Goal: Information Seeking & Learning: Check status

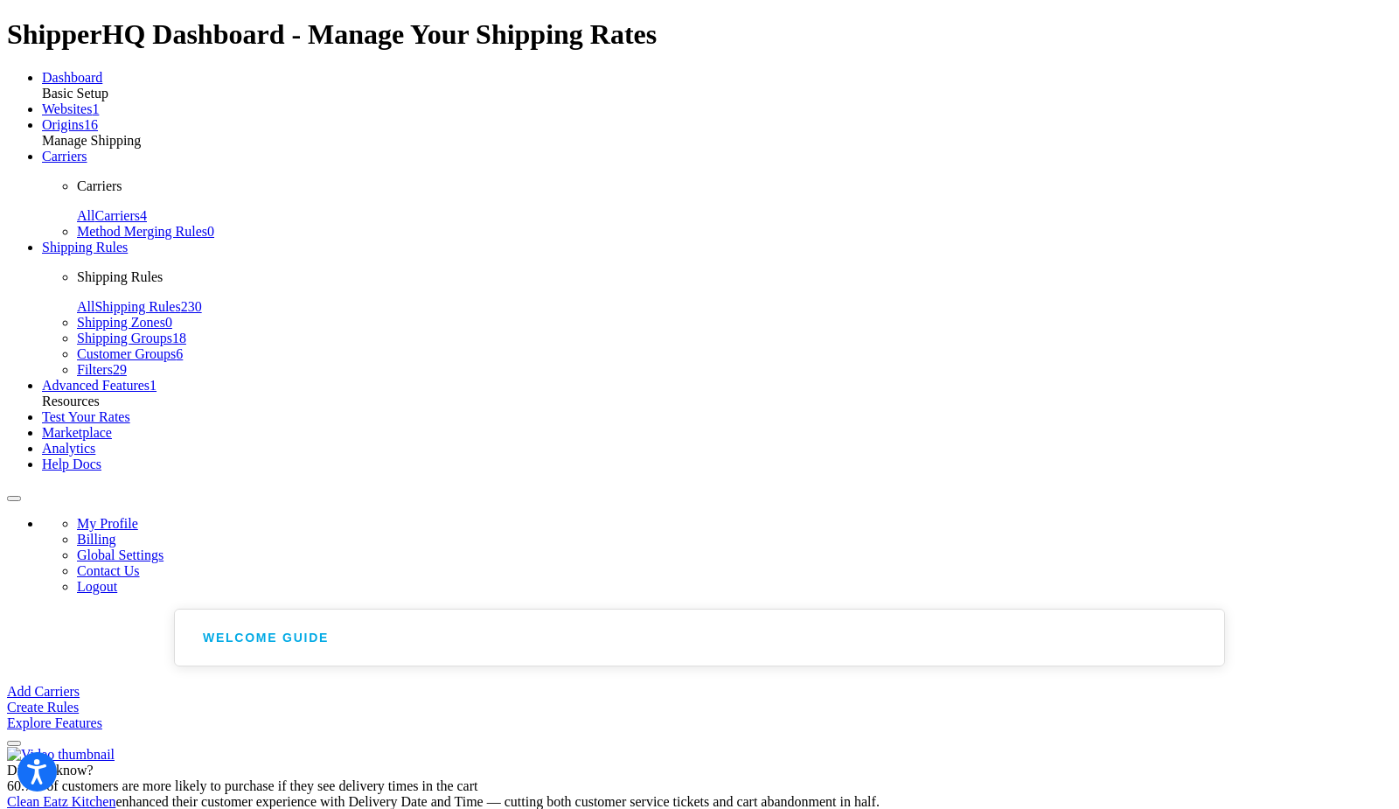
click at [87, 163] on link "Carriers" at bounding box center [64, 156] width 45 height 15
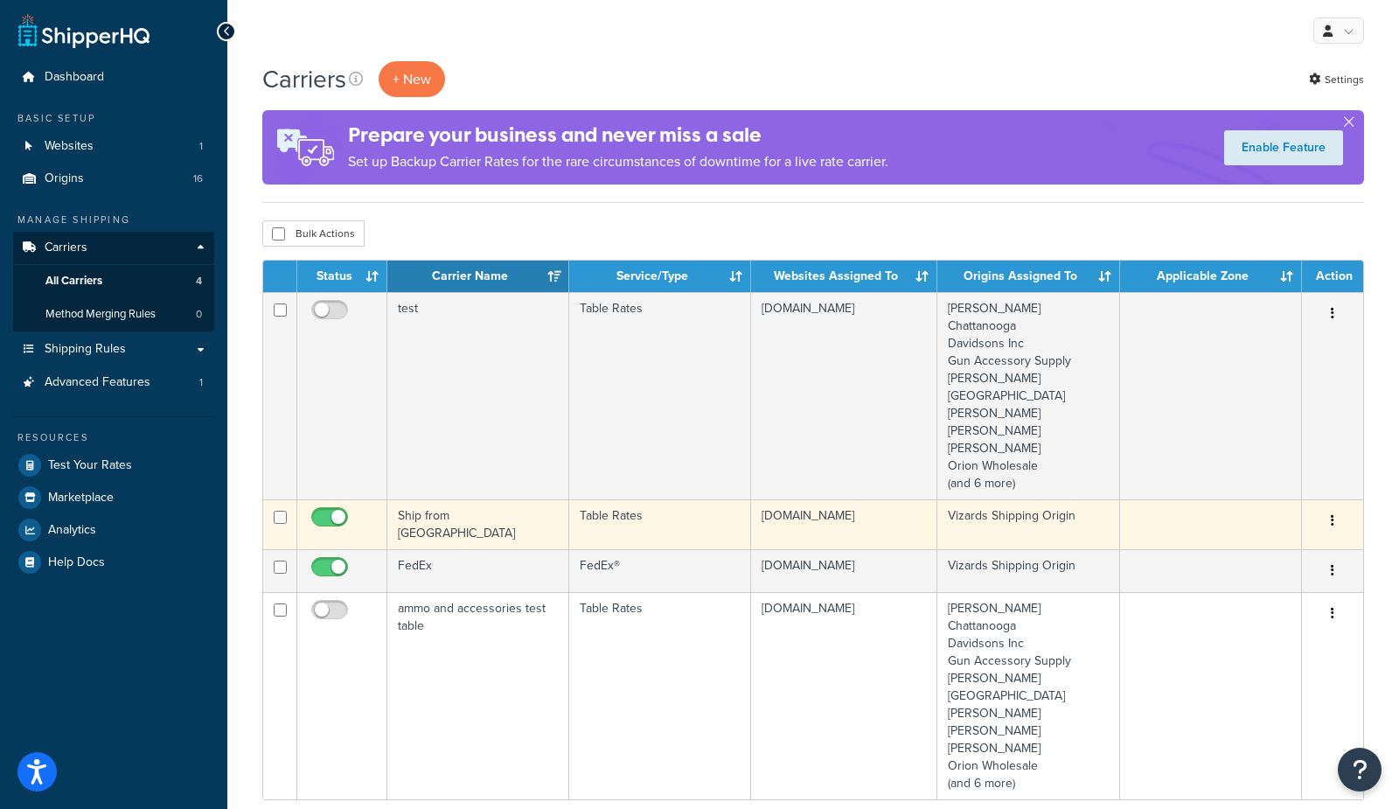
click at [470, 518] on td "Ship from Warehouse" at bounding box center [478, 524] width 182 height 50
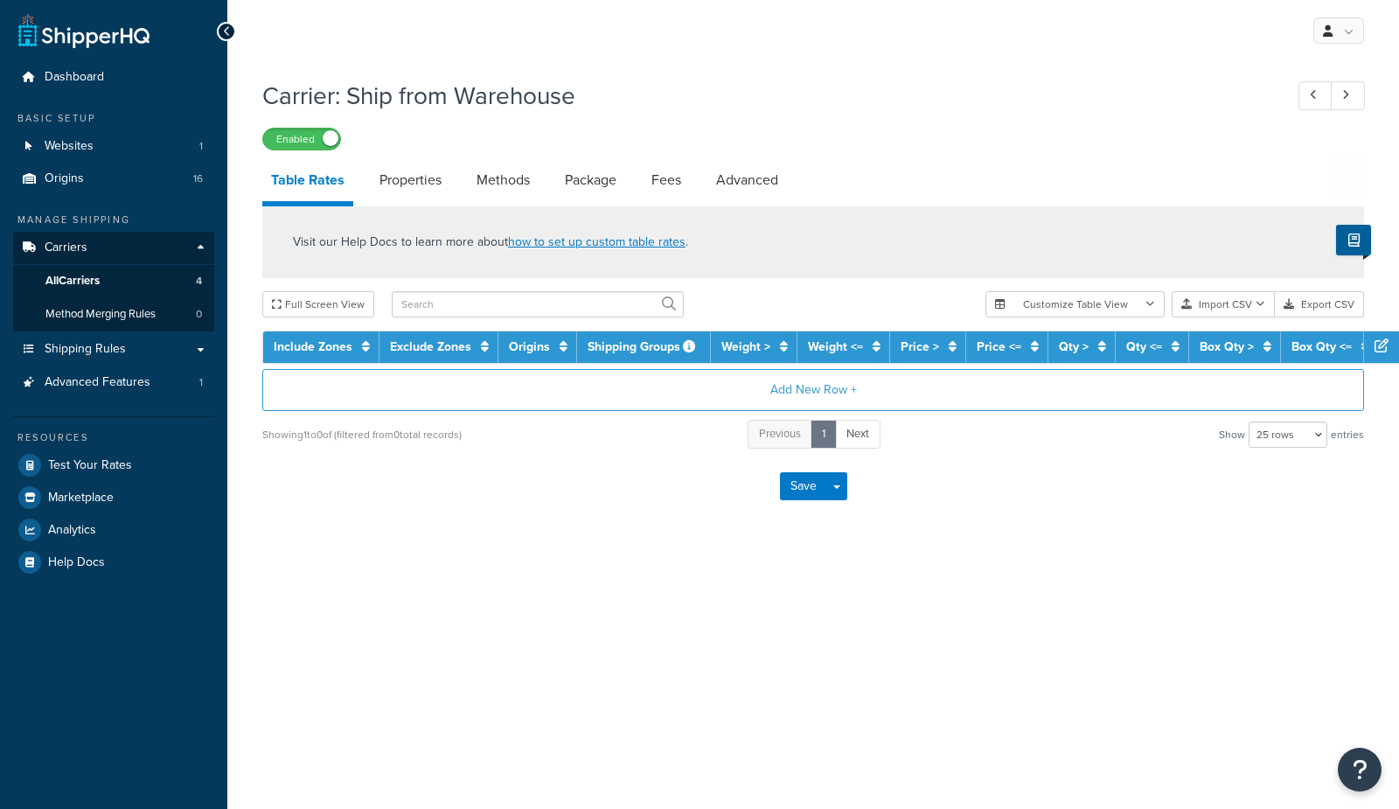
select select "25"
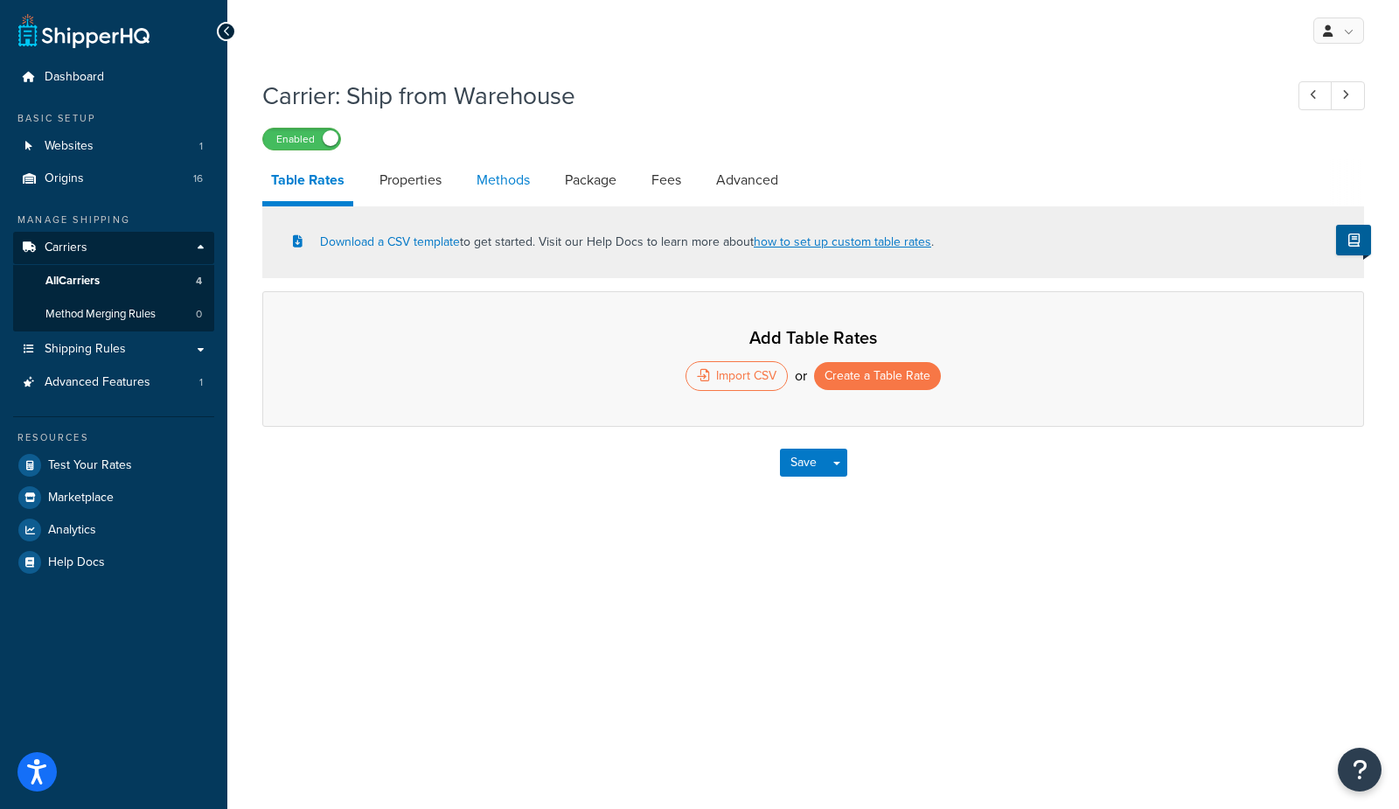
click at [496, 184] on link "Methods" at bounding box center [503, 180] width 71 height 42
select select "25"
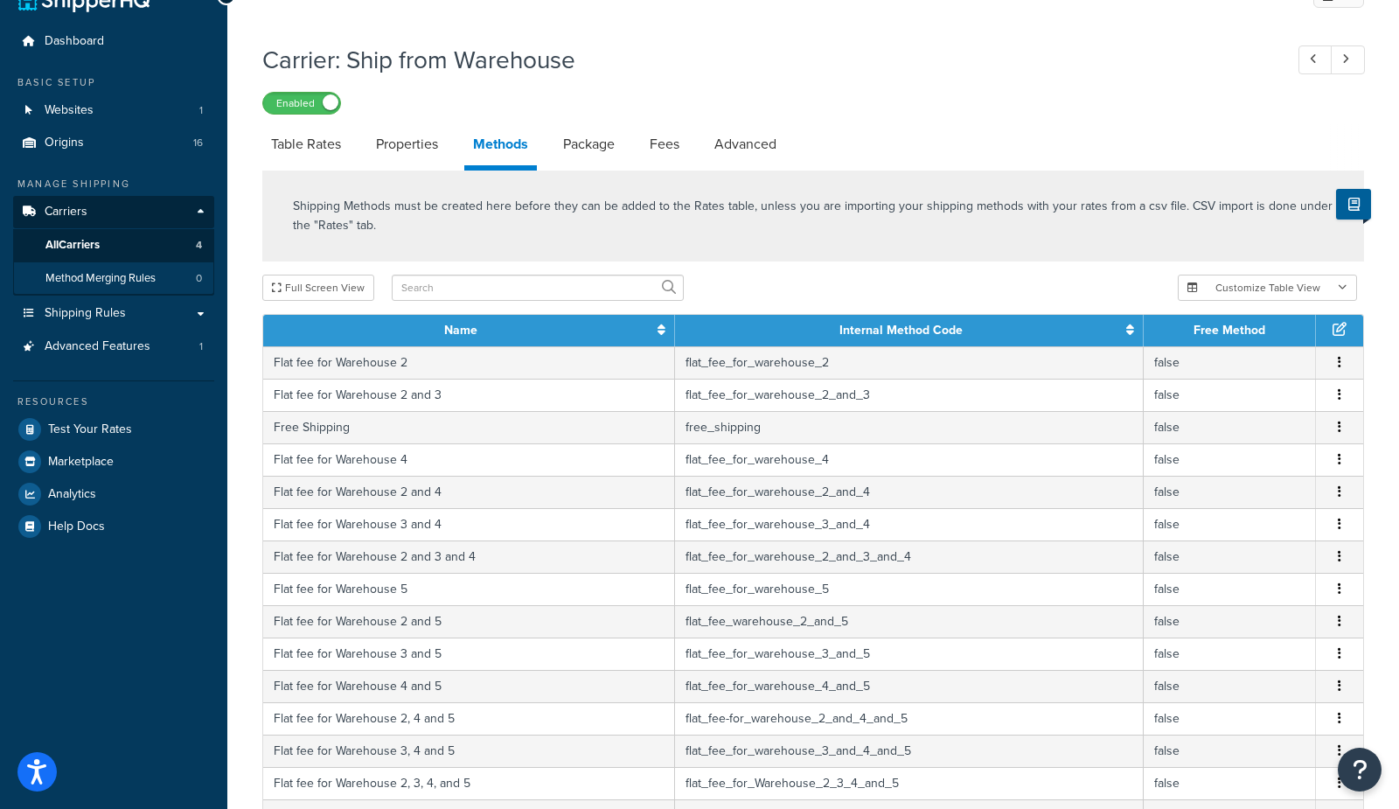
scroll to position [26, 0]
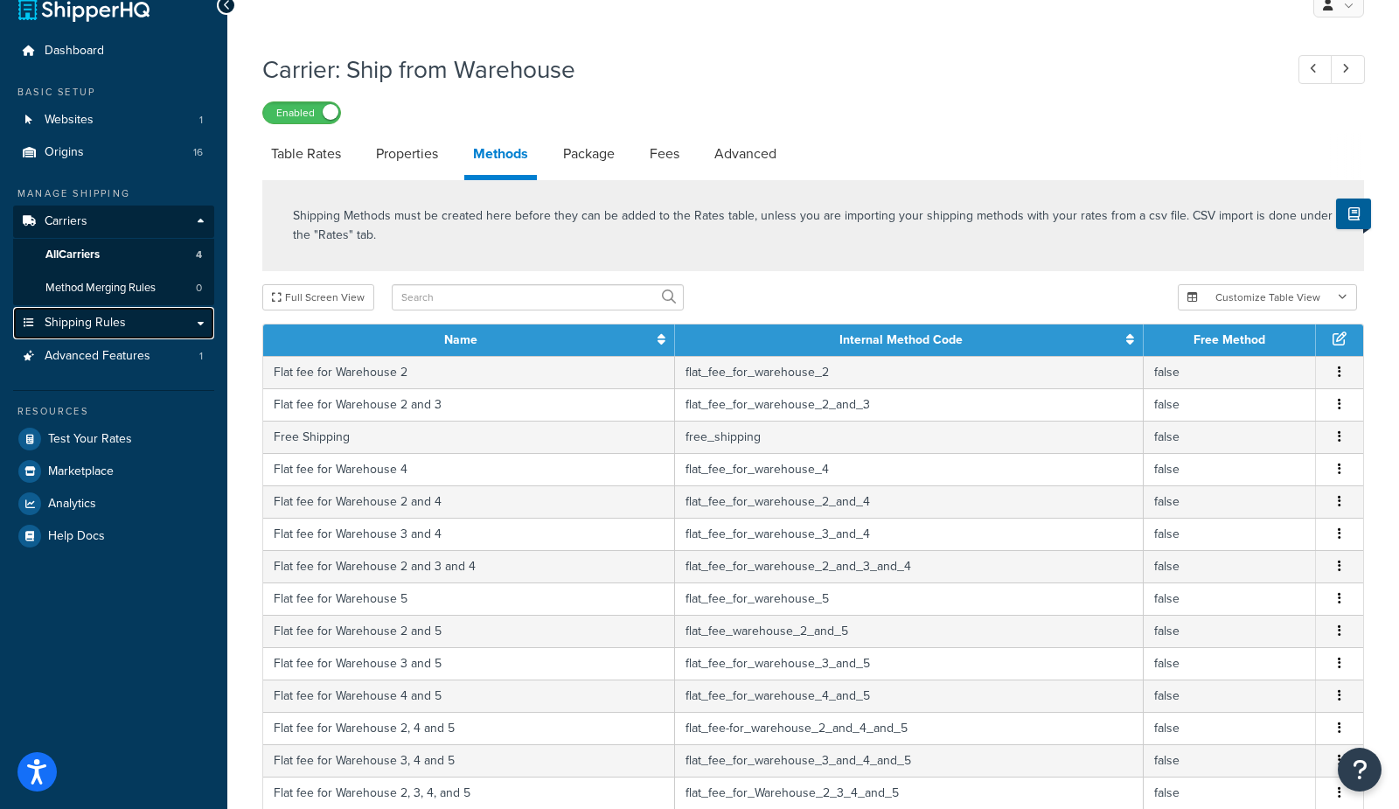
click at [96, 321] on span "Shipping Rules" at bounding box center [85, 323] width 81 height 15
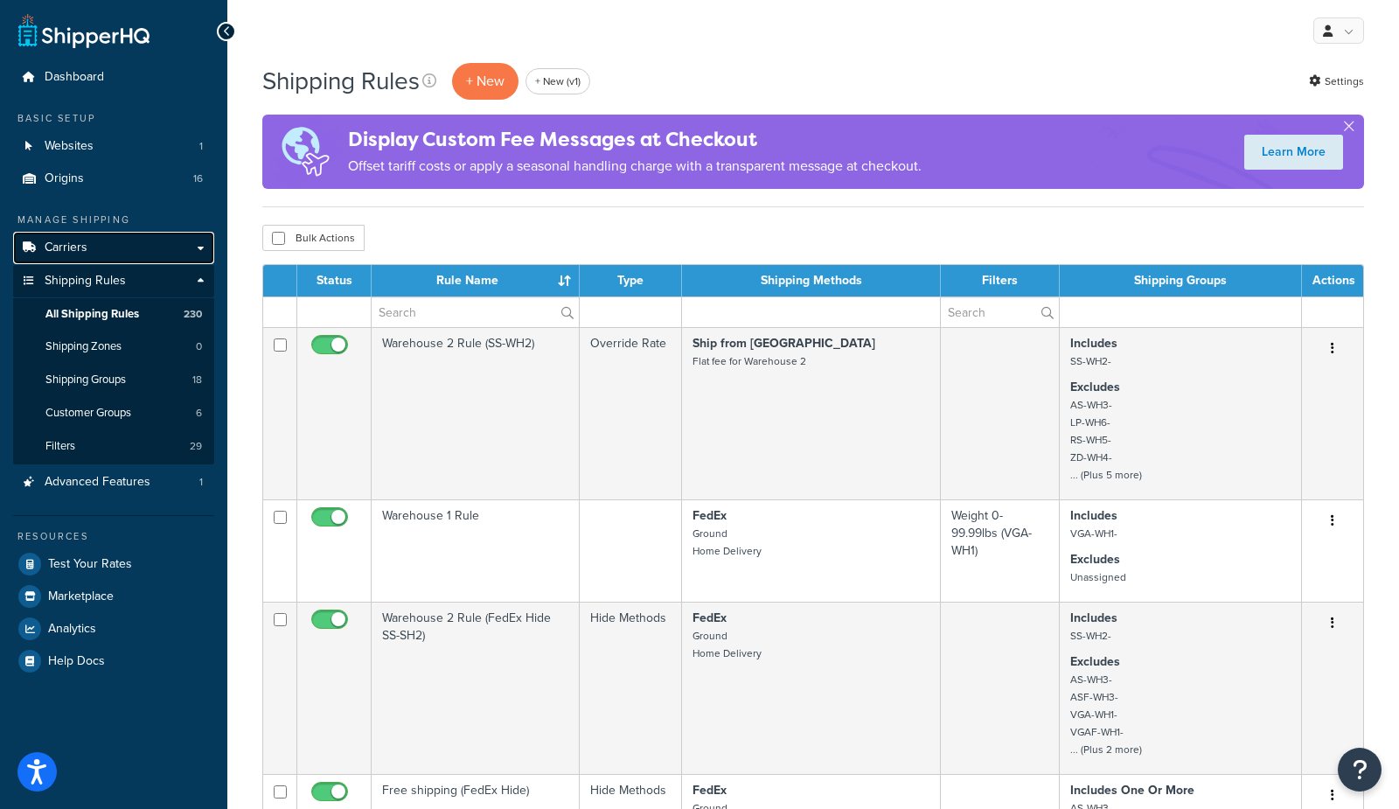
click at [82, 251] on span "Carriers" at bounding box center [66, 247] width 43 height 15
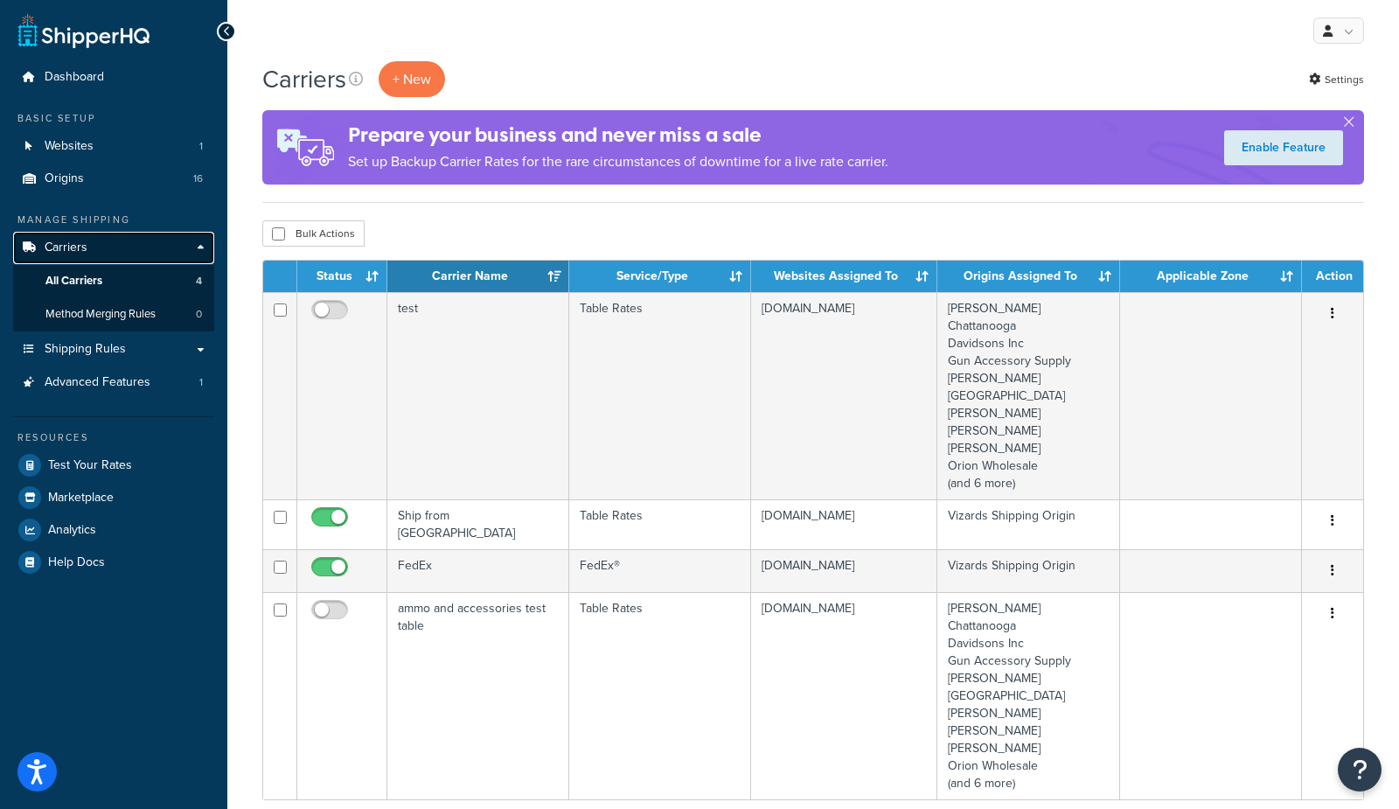
click at [76, 249] on span "Carriers" at bounding box center [66, 247] width 43 height 15
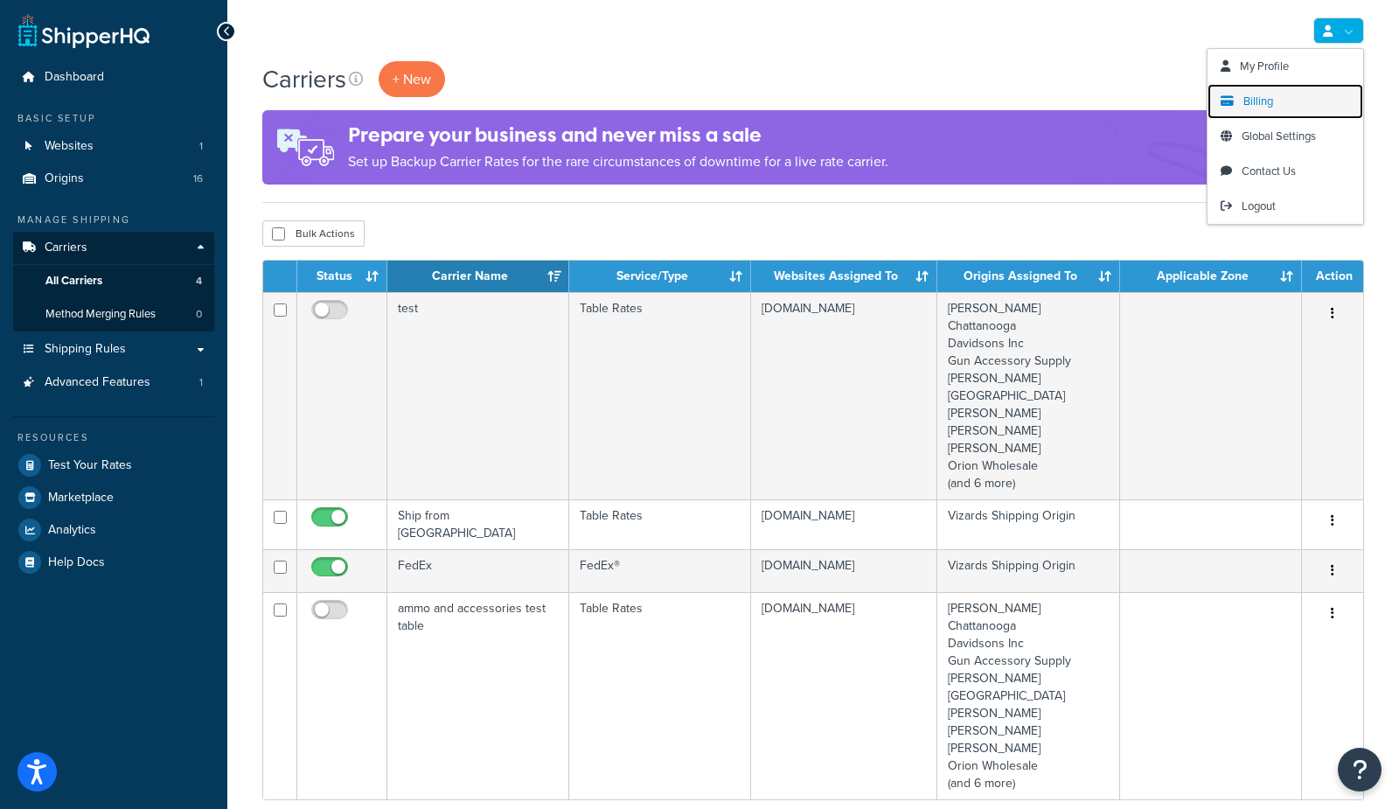
click at [1241, 101] on link "Billing" at bounding box center [1285, 101] width 156 height 35
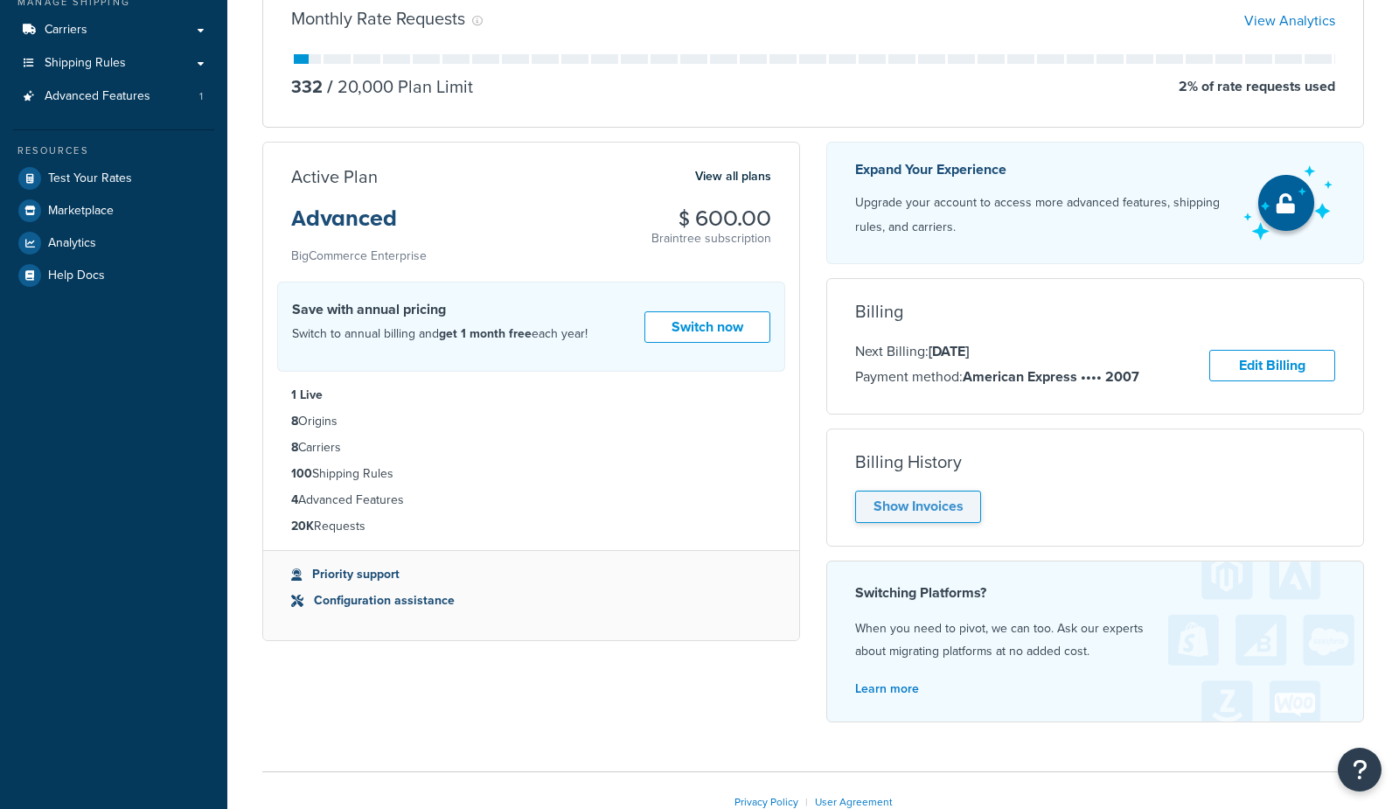
scroll to position [221, 0]
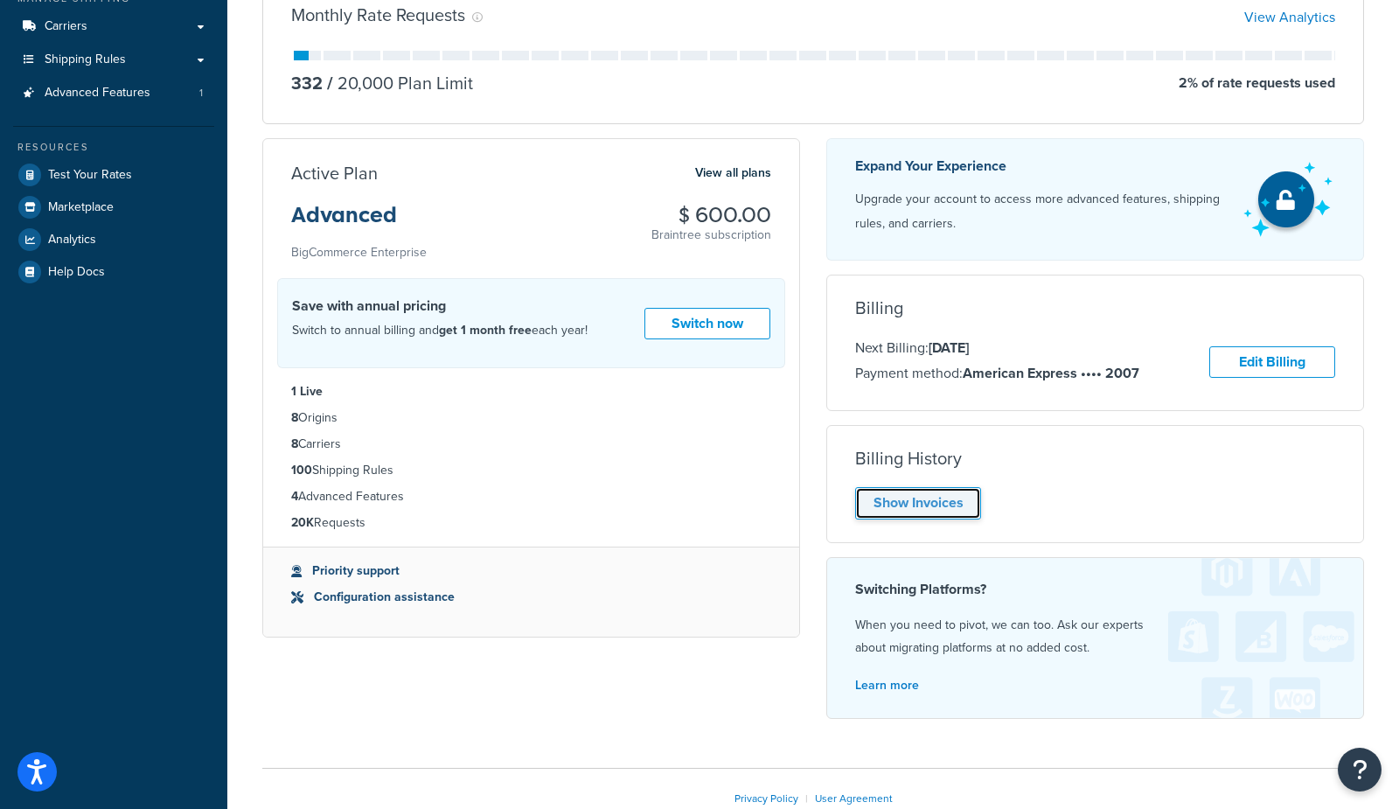
click at [928, 497] on link "Show Invoices" at bounding box center [918, 503] width 126 height 32
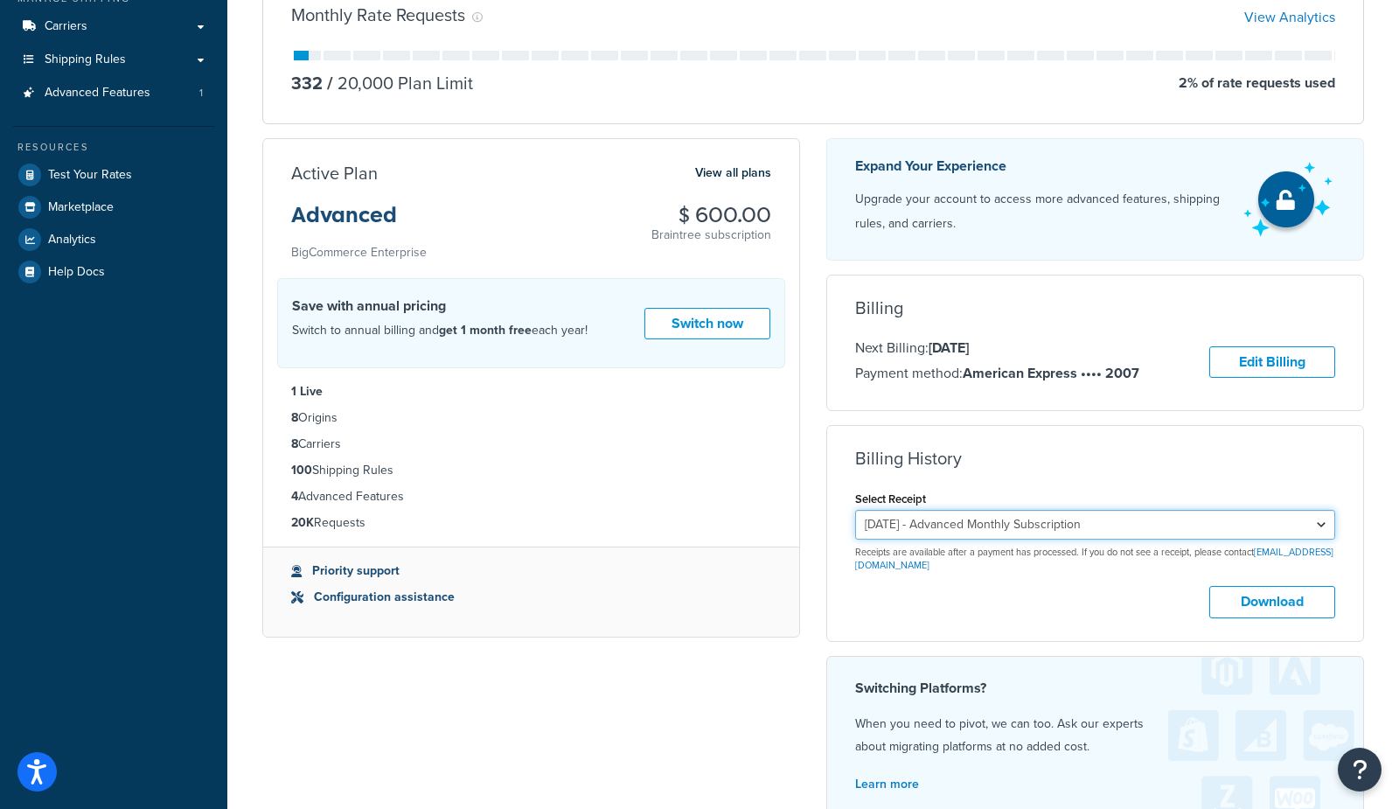
click at [966, 529] on select "August 6, 2025 - Advanced Monthly Subscription" at bounding box center [1095, 525] width 480 height 30
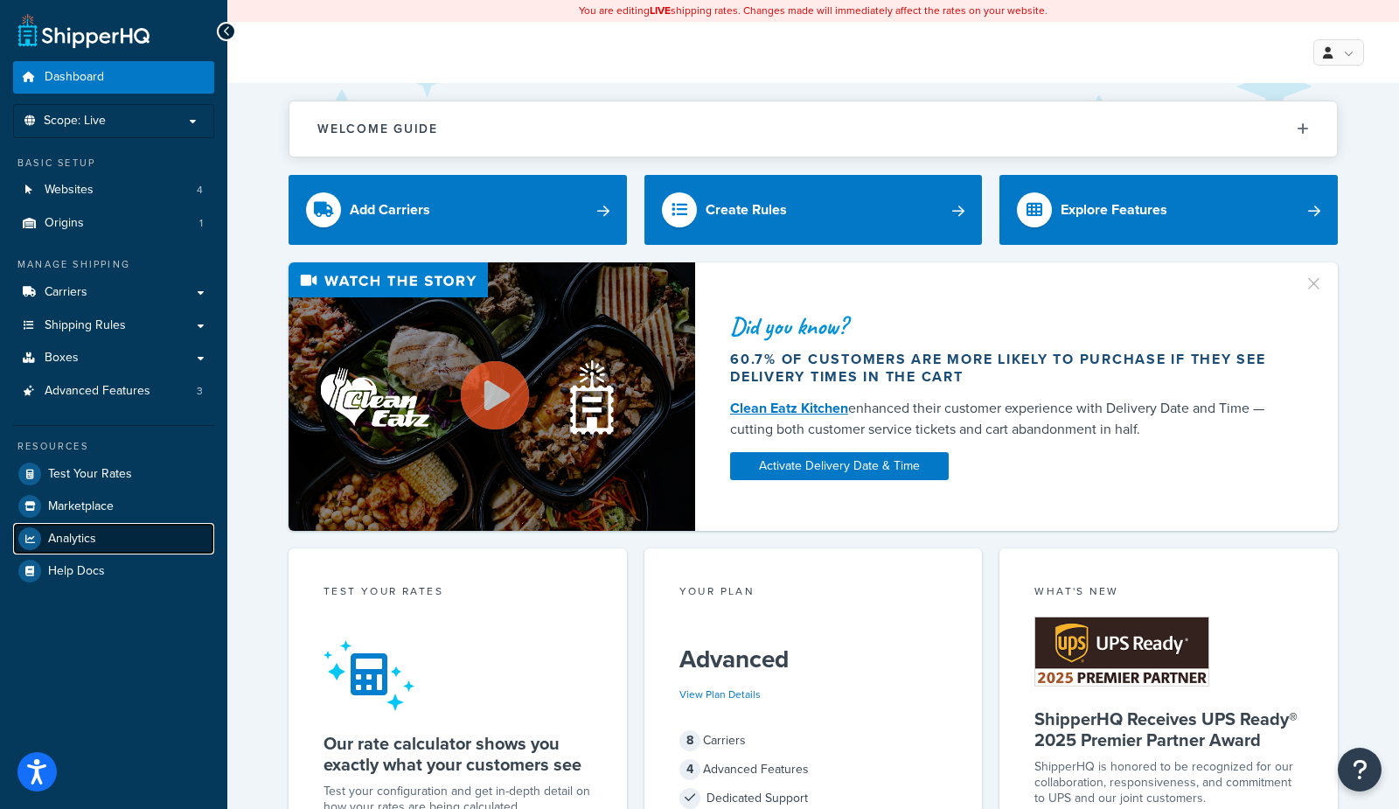
click at [119, 539] on link "Analytics" at bounding box center [113, 538] width 201 height 31
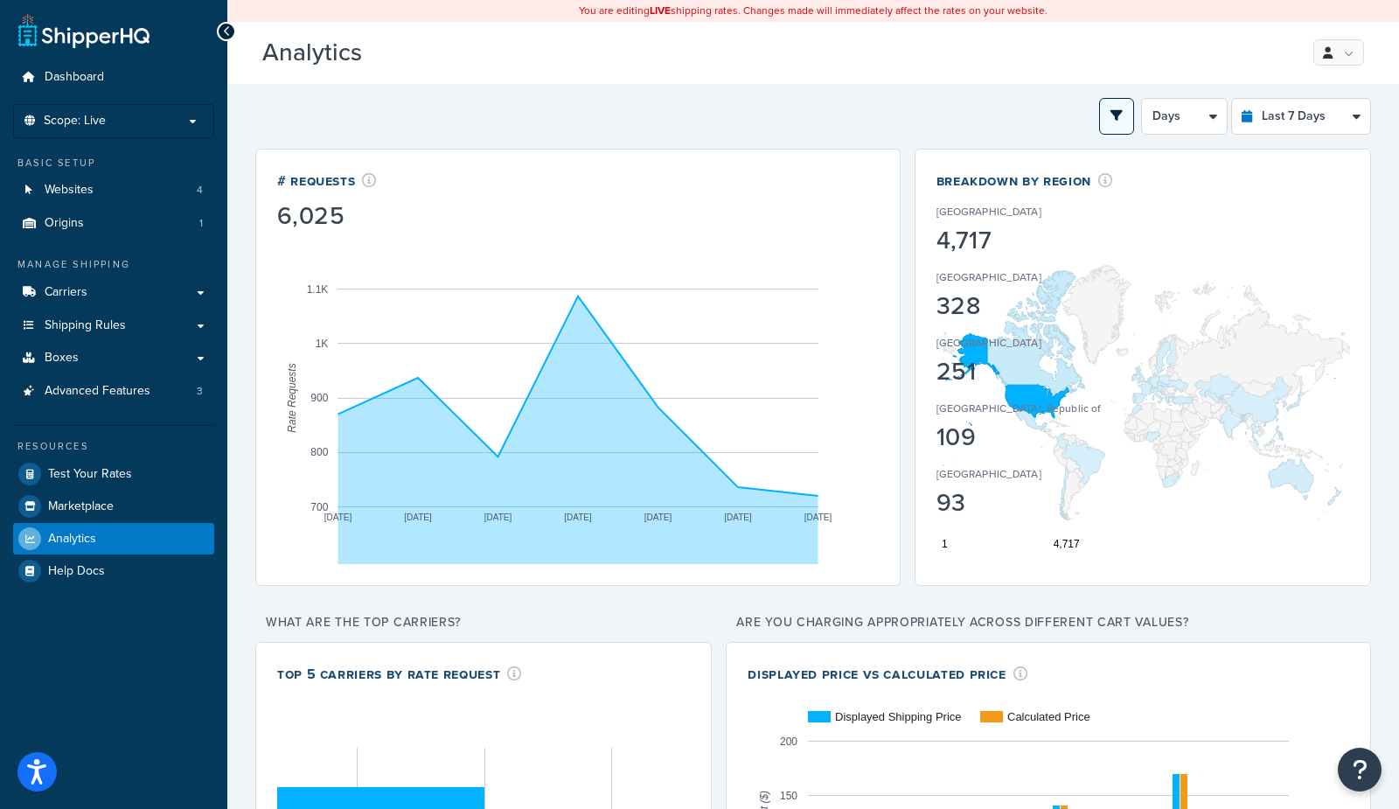
click at [1122, 118] on icon "open filter drawer" at bounding box center [1116, 115] width 12 height 12
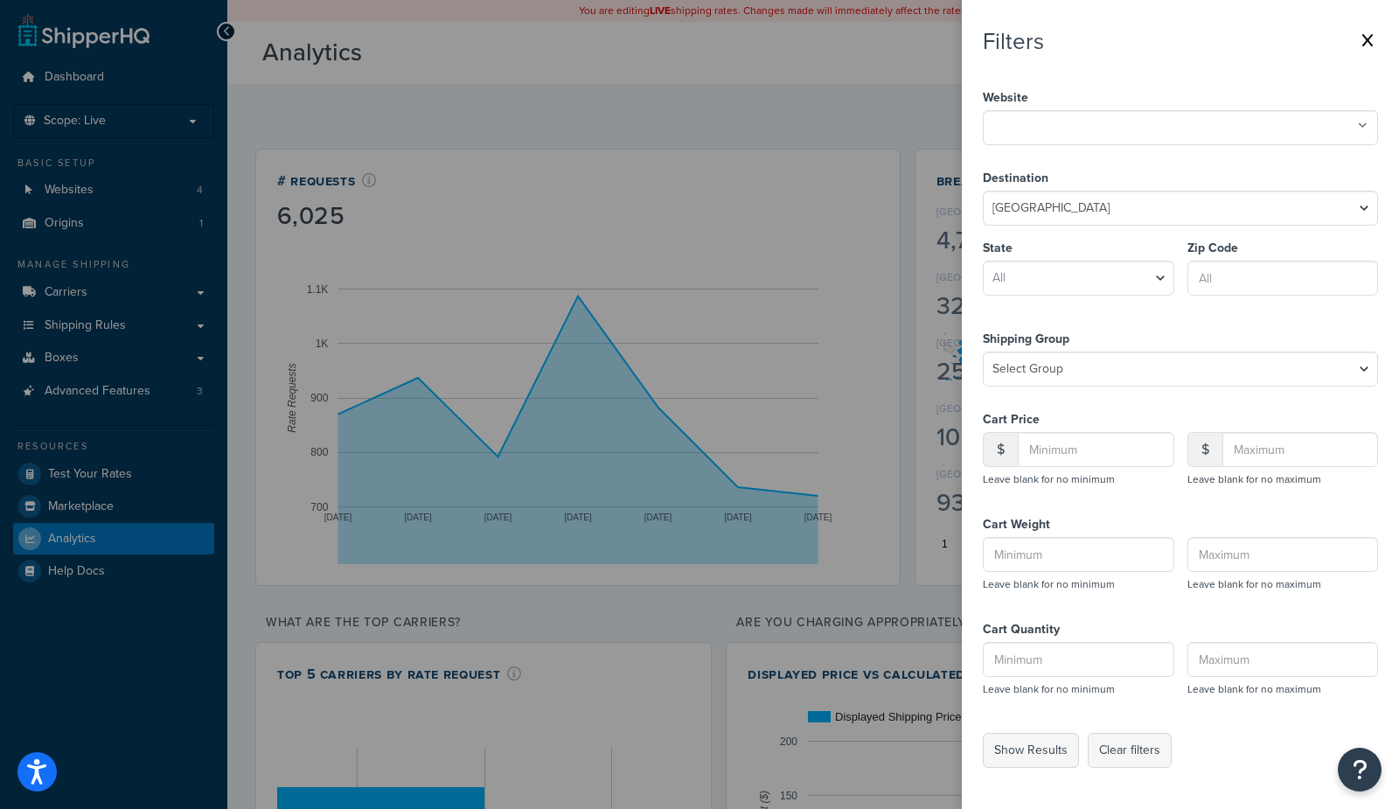
click at [1074, 139] on ul at bounding box center [1179, 127] width 395 height 35
click at [1086, 59] on div "Filters Website Dev website HOS M2 QA House of staunton New Live The House of S…" at bounding box center [1179, 397] width 395 height 739
click at [1036, 752] on button "Show Results" at bounding box center [1030, 749] width 96 height 35
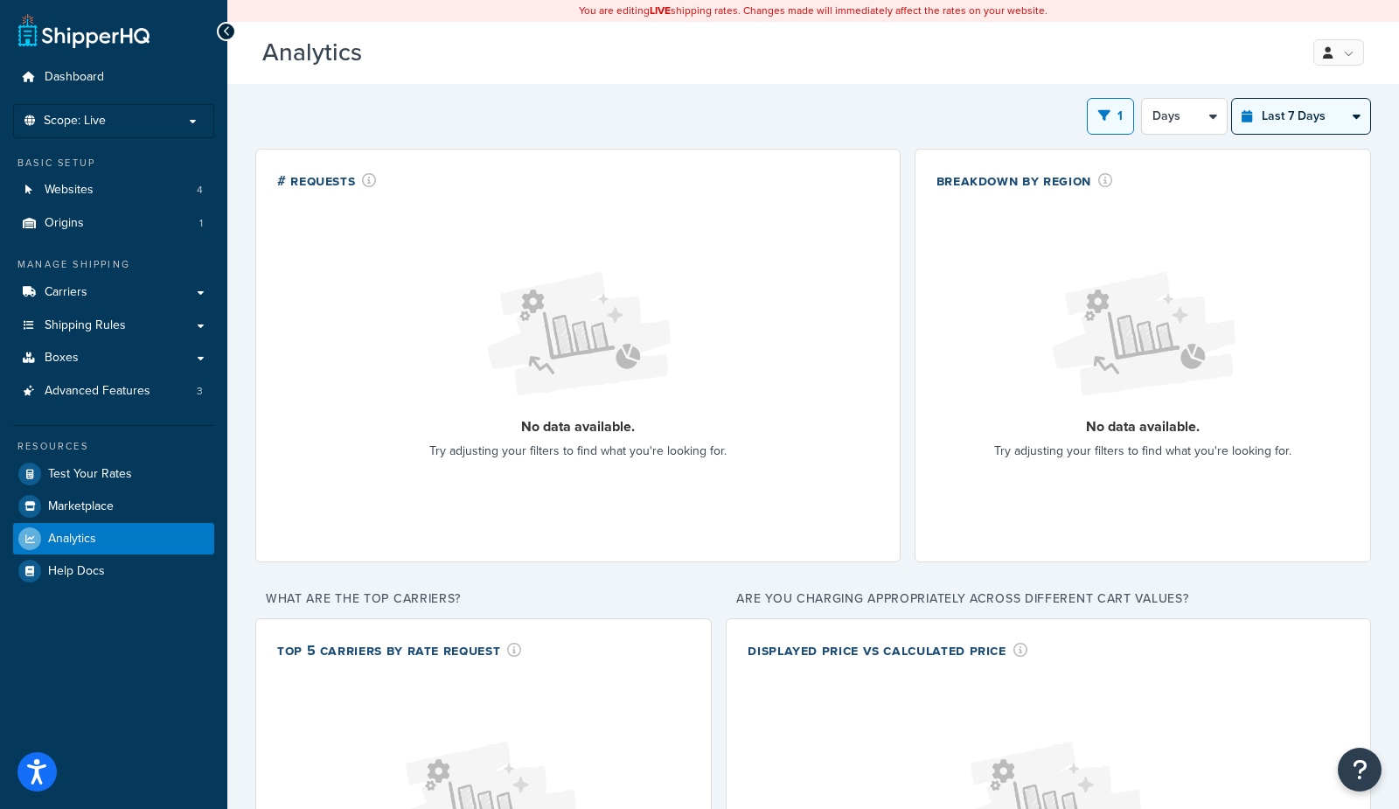
click at [1299, 115] on select "Last 24 Hours Last 7 Days Last 30 Days Last 3 Months Last 6 Months Last 12 Mont…" at bounding box center [1301, 116] width 138 height 35
select select "last_6_months"
click at [1232, 99] on select "Last 24 Hours Last 7 Days Last 30 Days Last 3 Months Last 6 Months Last 12 Mont…" at bounding box center [1301, 116] width 138 height 35
select select "1w"
click at [1128, 117] on button "1" at bounding box center [1121, 116] width 47 height 37
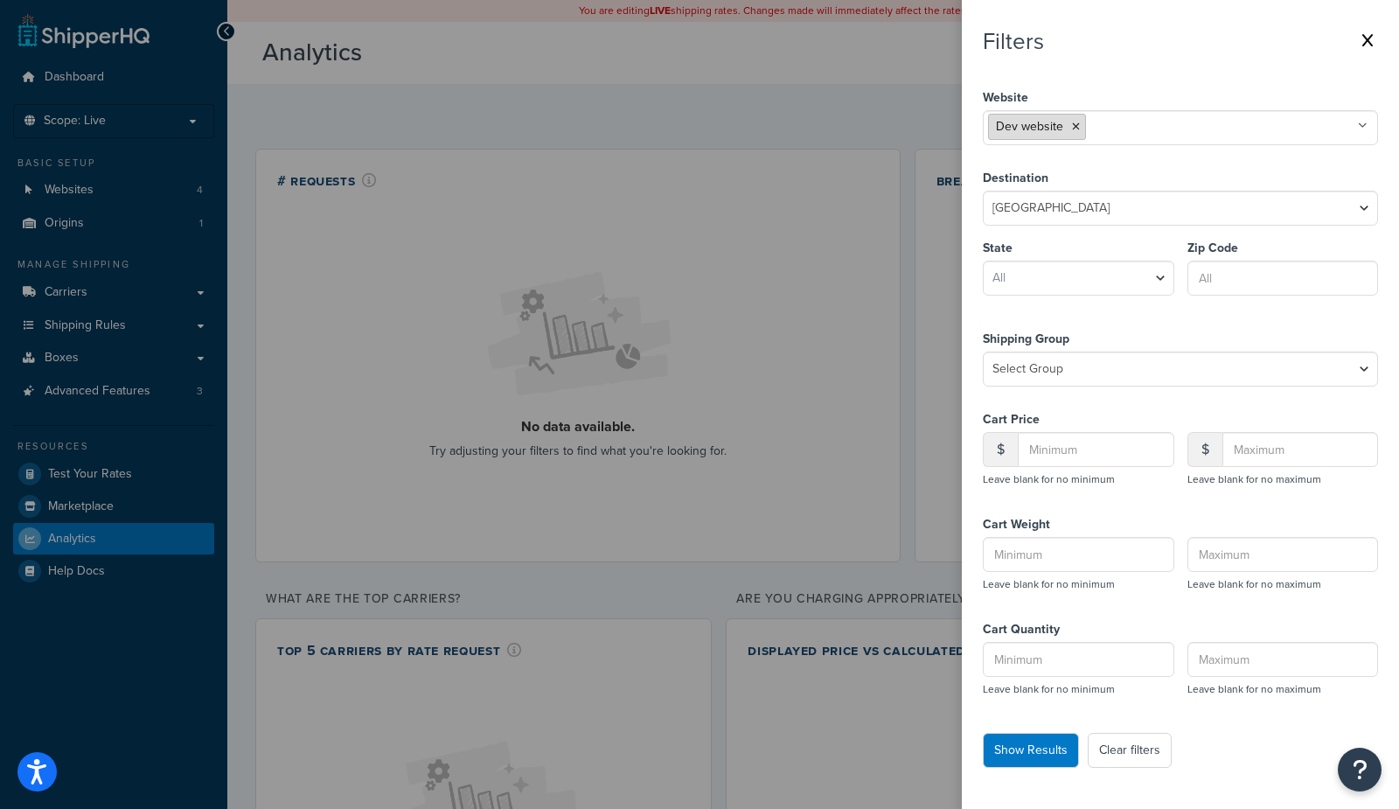
click at [1072, 124] on icon at bounding box center [1076, 126] width 8 height 10
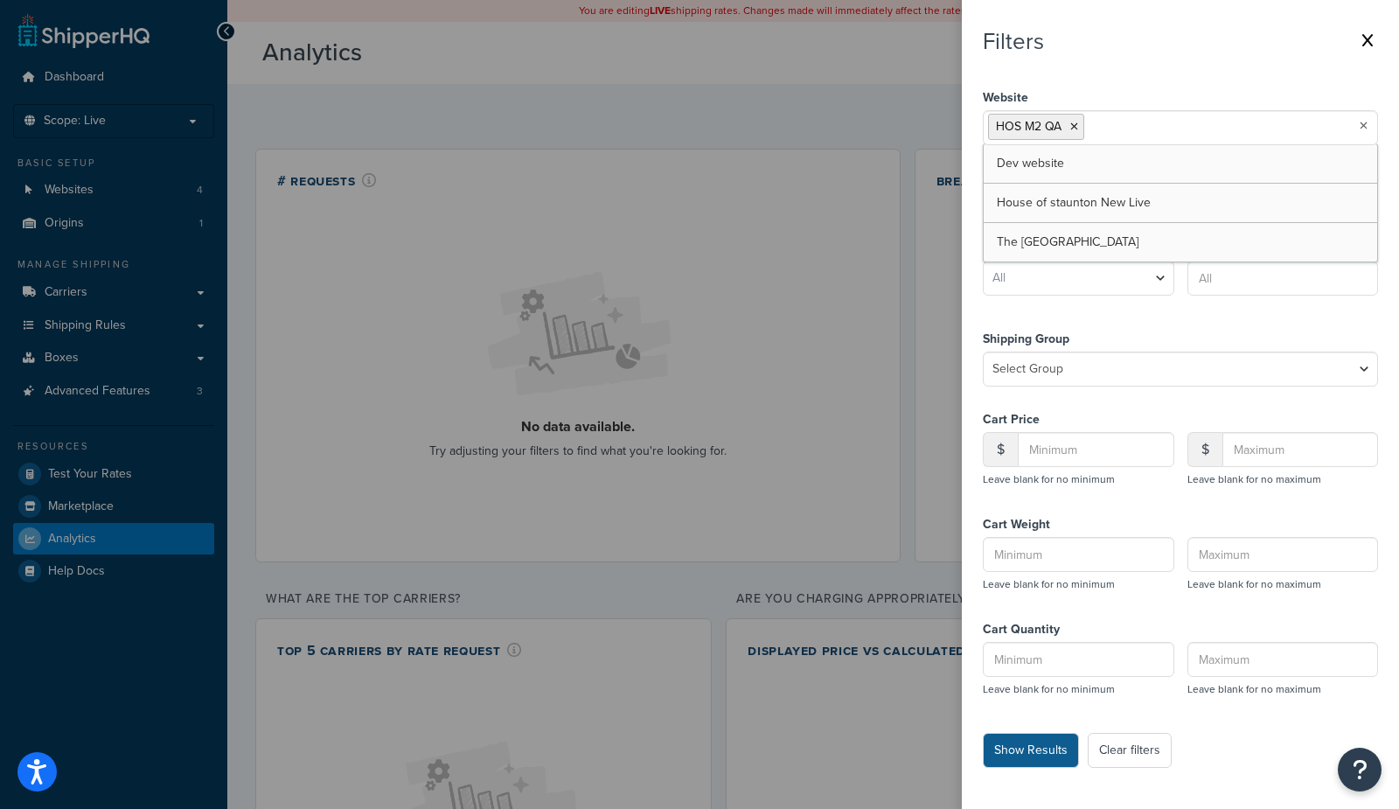
click at [1017, 752] on button "Show Results" at bounding box center [1030, 749] width 96 height 35
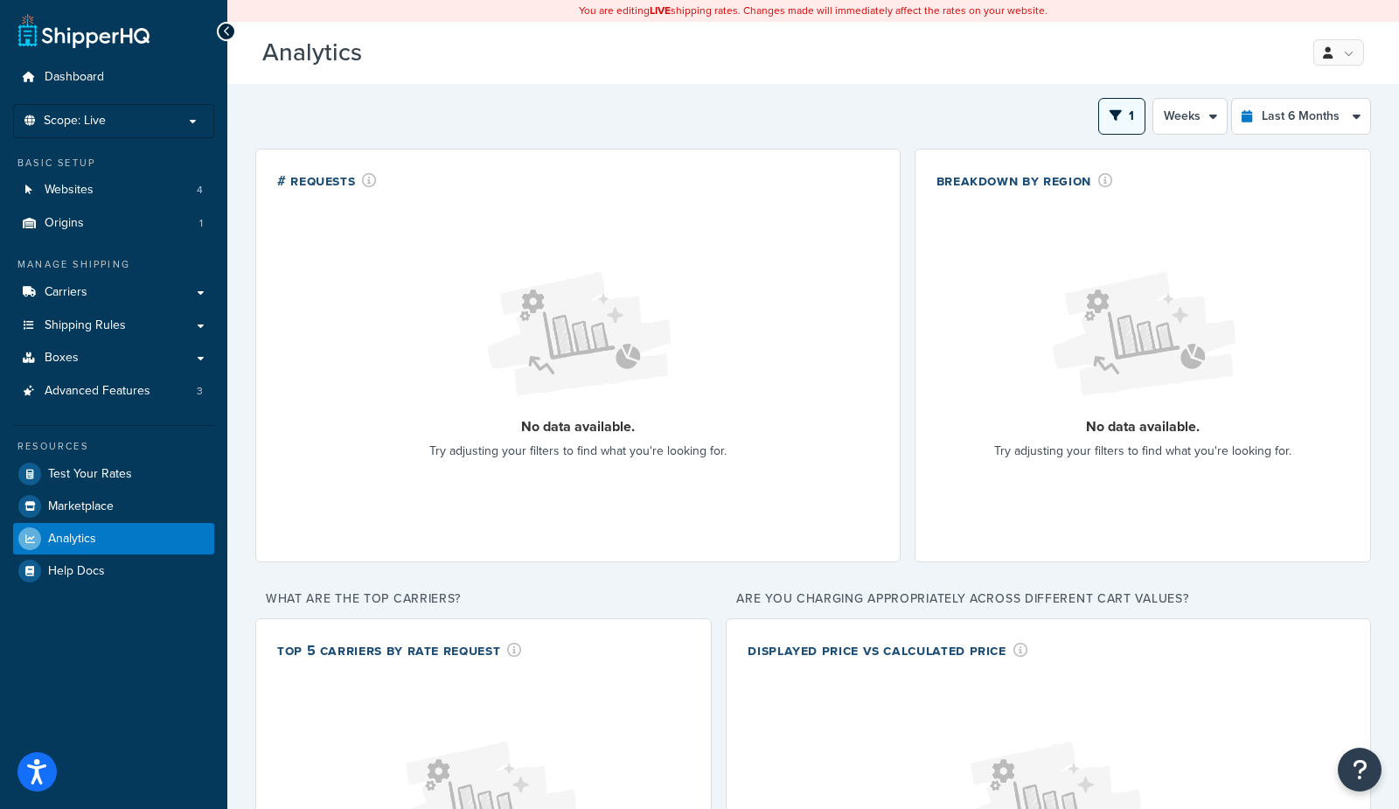
click at [1119, 118] on icon "open filter drawer" at bounding box center [1115, 115] width 12 height 12
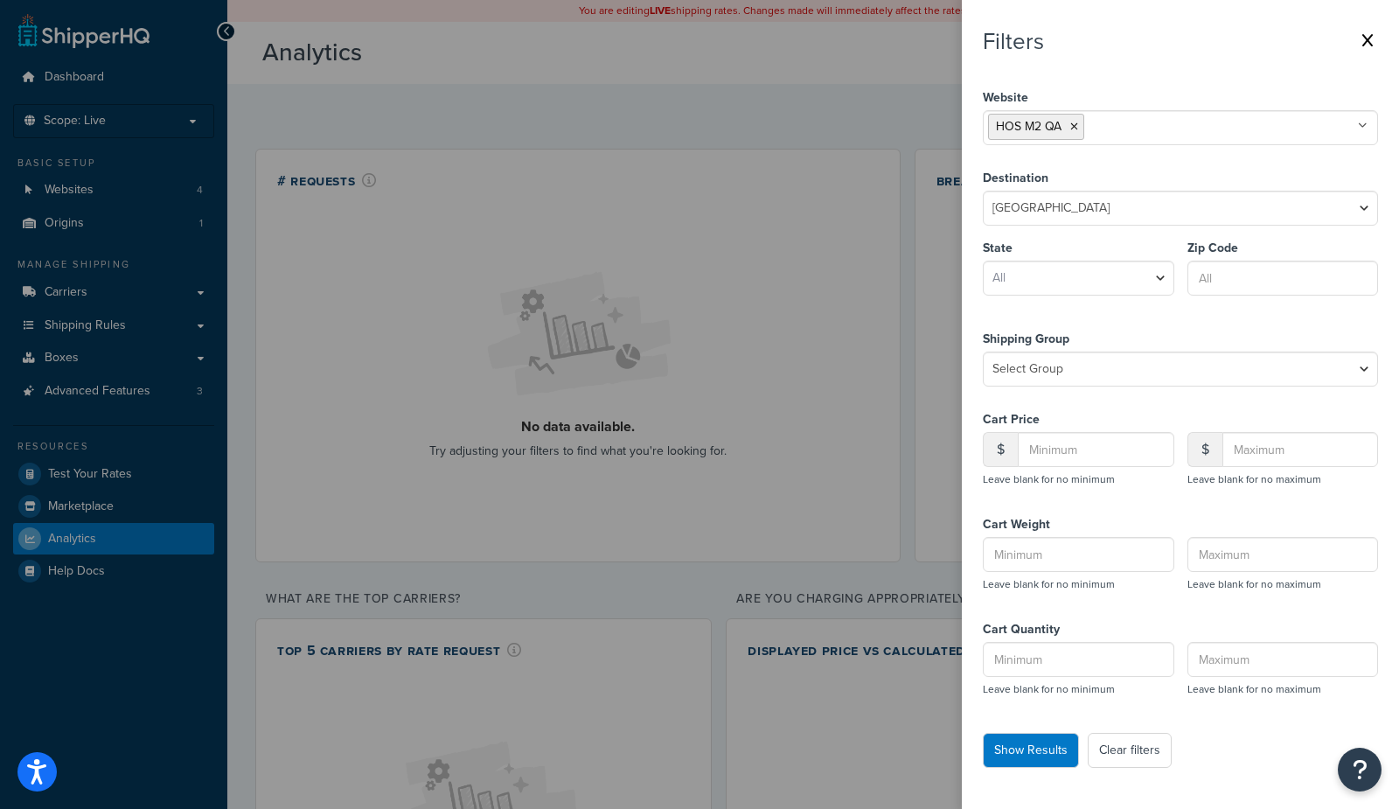
click at [1110, 121] on input "text" at bounding box center [1165, 125] width 155 height 19
click at [1078, 125] on li "HOS M2 QA" at bounding box center [1036, 127] width 96 height 26
click at [1071, 125] on icon at bounding box center [1074, 126] width 8 height 10
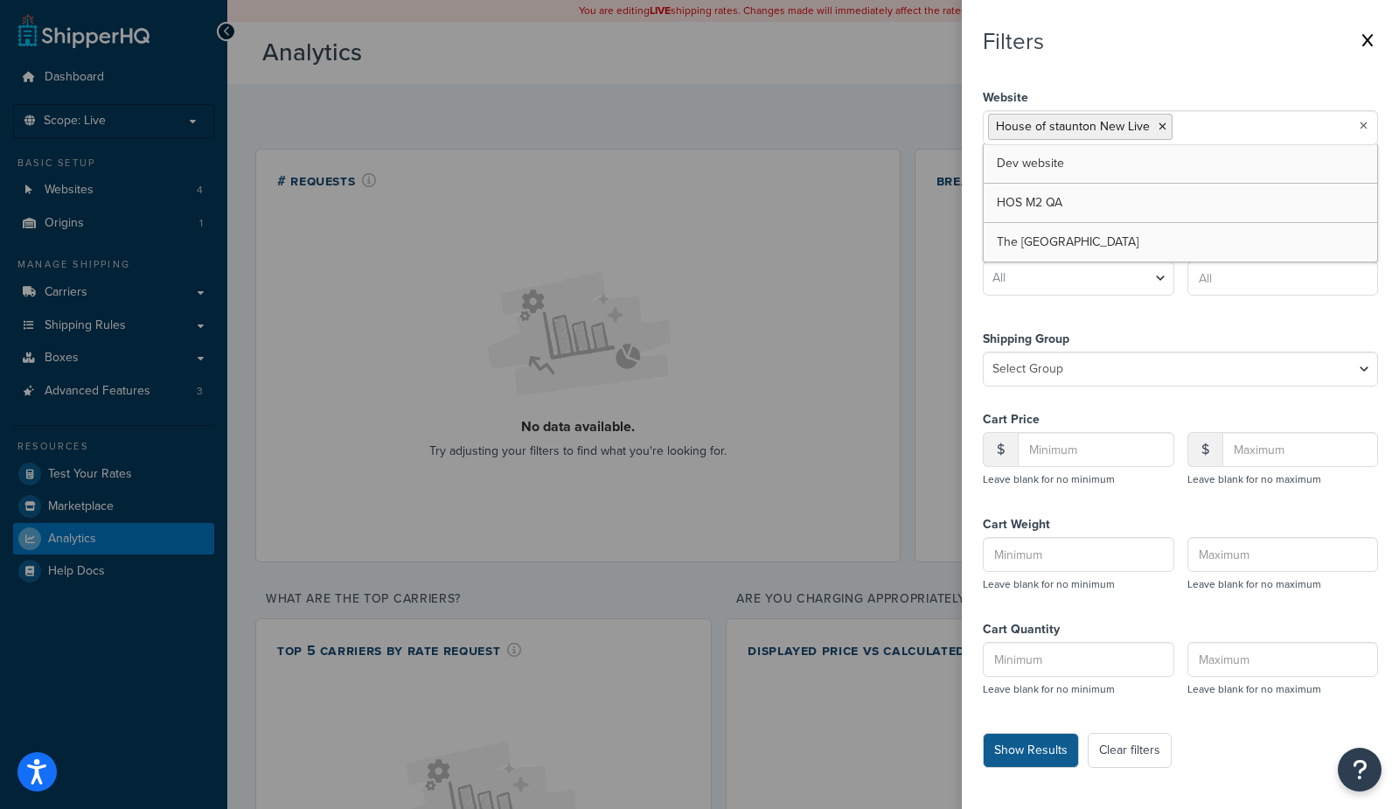
click at [1010, 750] on button "Show Results" at bounding box center [1030, 749] width 96 height 35
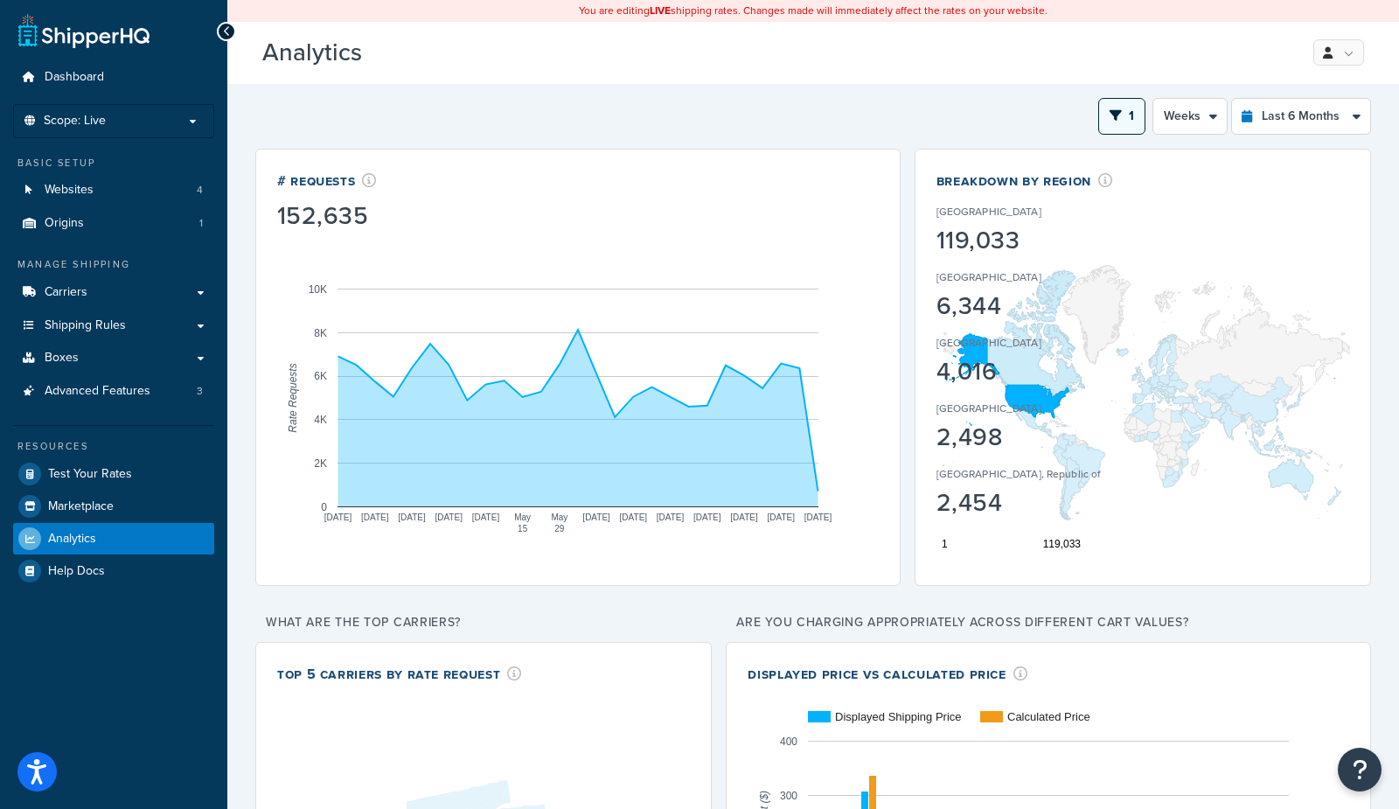
click at [1128, 126] on button "1" at bounding box center [1121, 116] width 47 height 37
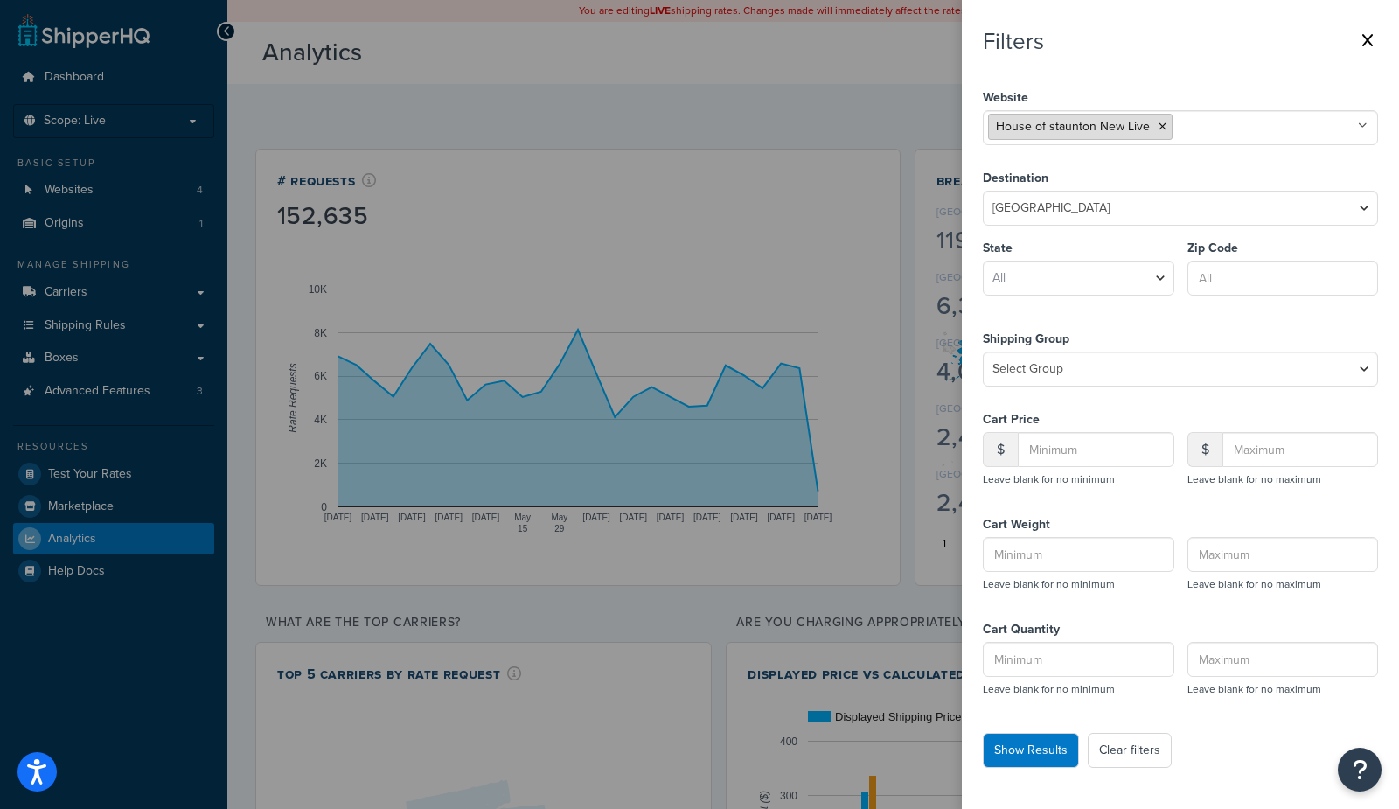
click at [1161, 123] on icon at bounding box center [1162, 126] width 8 height 10
click at [1105, 74] on div "Filters Website The House of Staunton Dev website HOS M2 QA House of staunton N…" at bounding box center [1179, 397] width 395 height 739
click at [1044, 749] on button "Show Results" at bounding box center [1030, 749] width 96 height 35
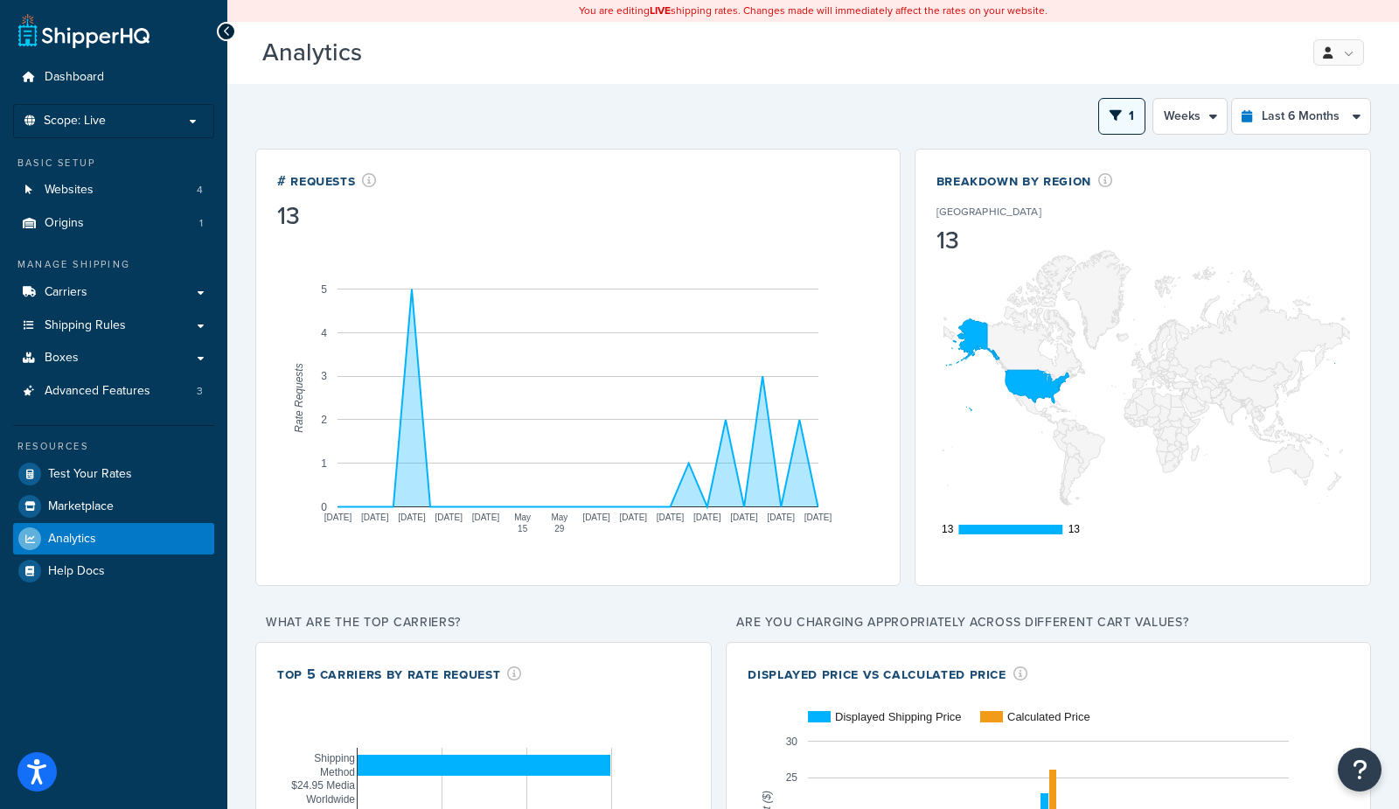
click at [1133, 124] on button "1" at bounding box center [1121, 116] width 47 height 37
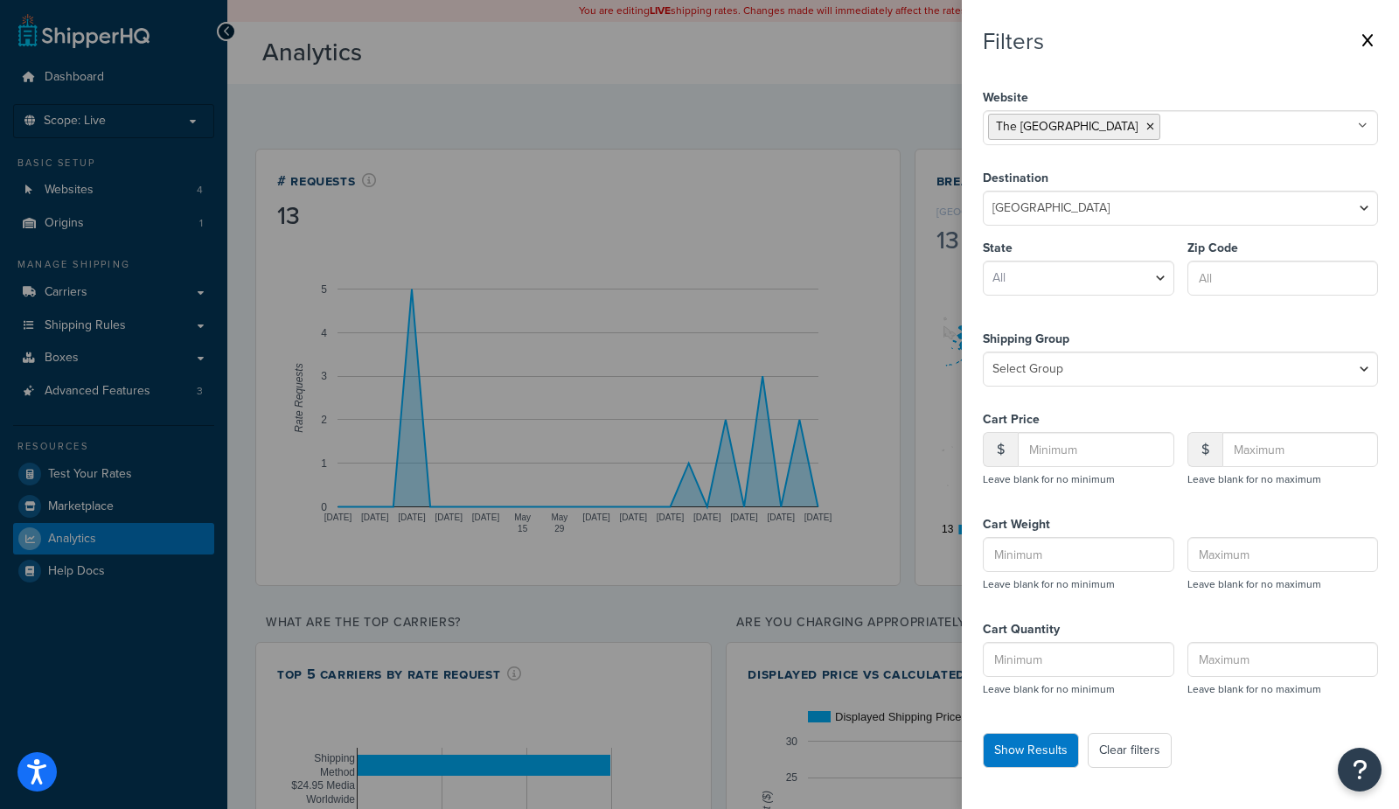
click at [1370, 44] on icon at bounding box center [1367, 40] width 10 height 14
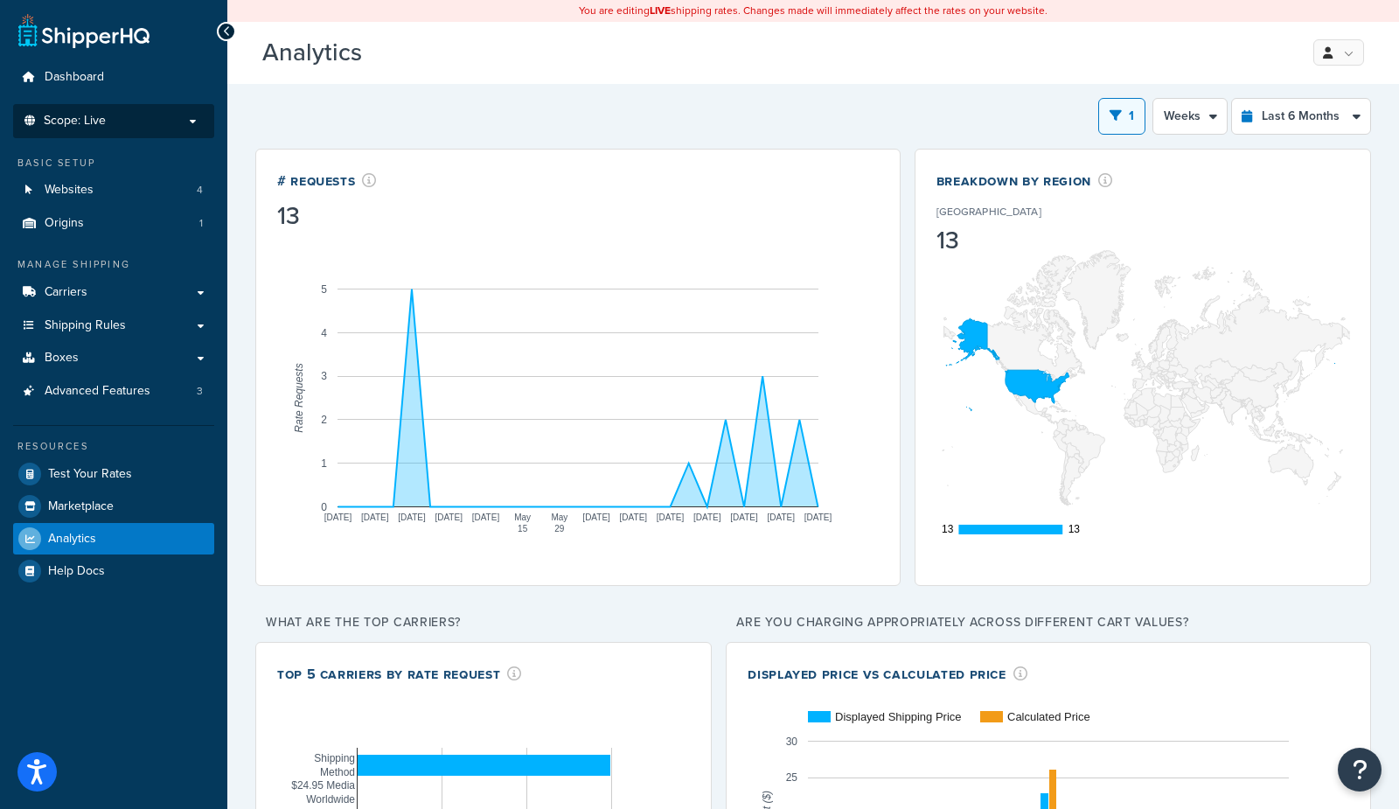
click at [163, 112] on li "Scope: Live" at bounding box center [113, 121] width 201 height 34
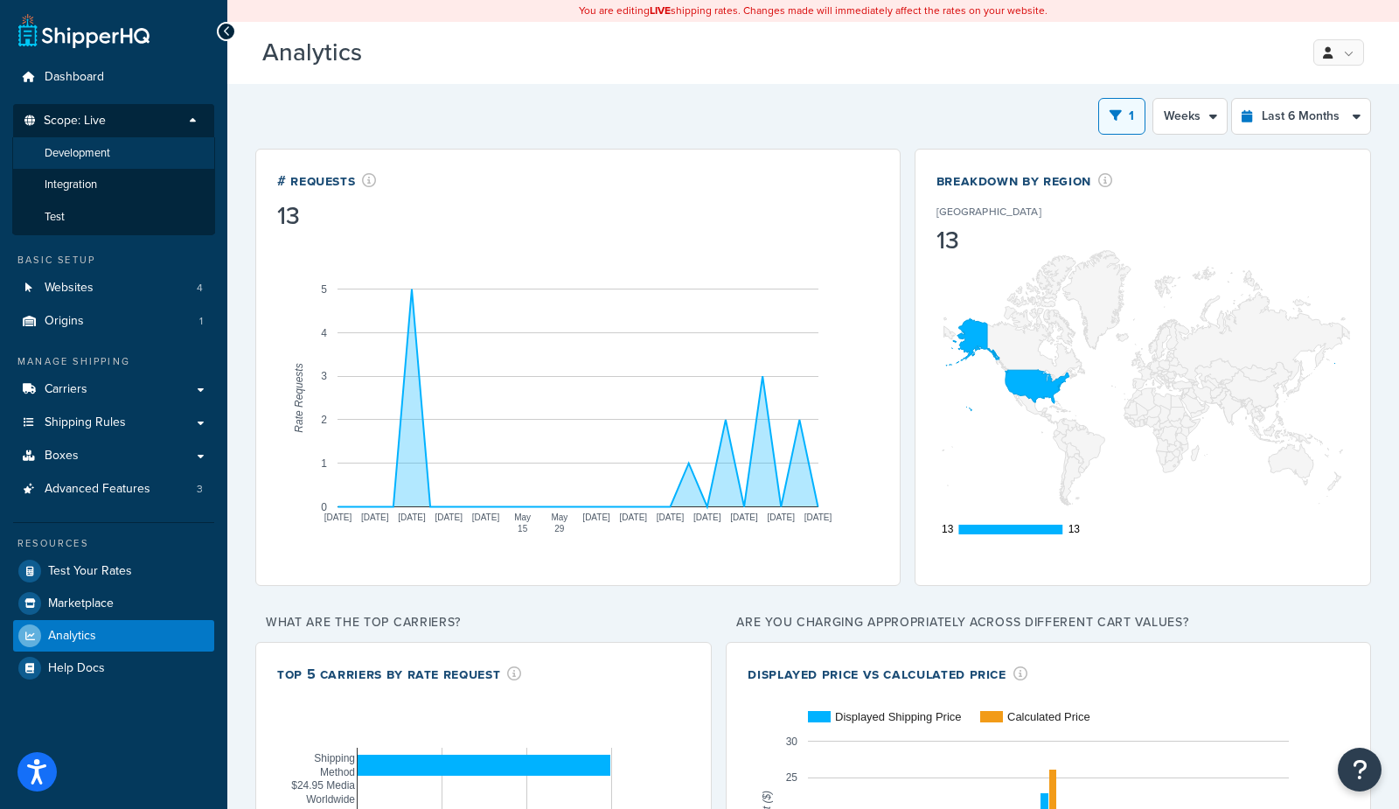
click at [94, 151] on span "Development" at bounding box center [78, 153] width 66 height 15
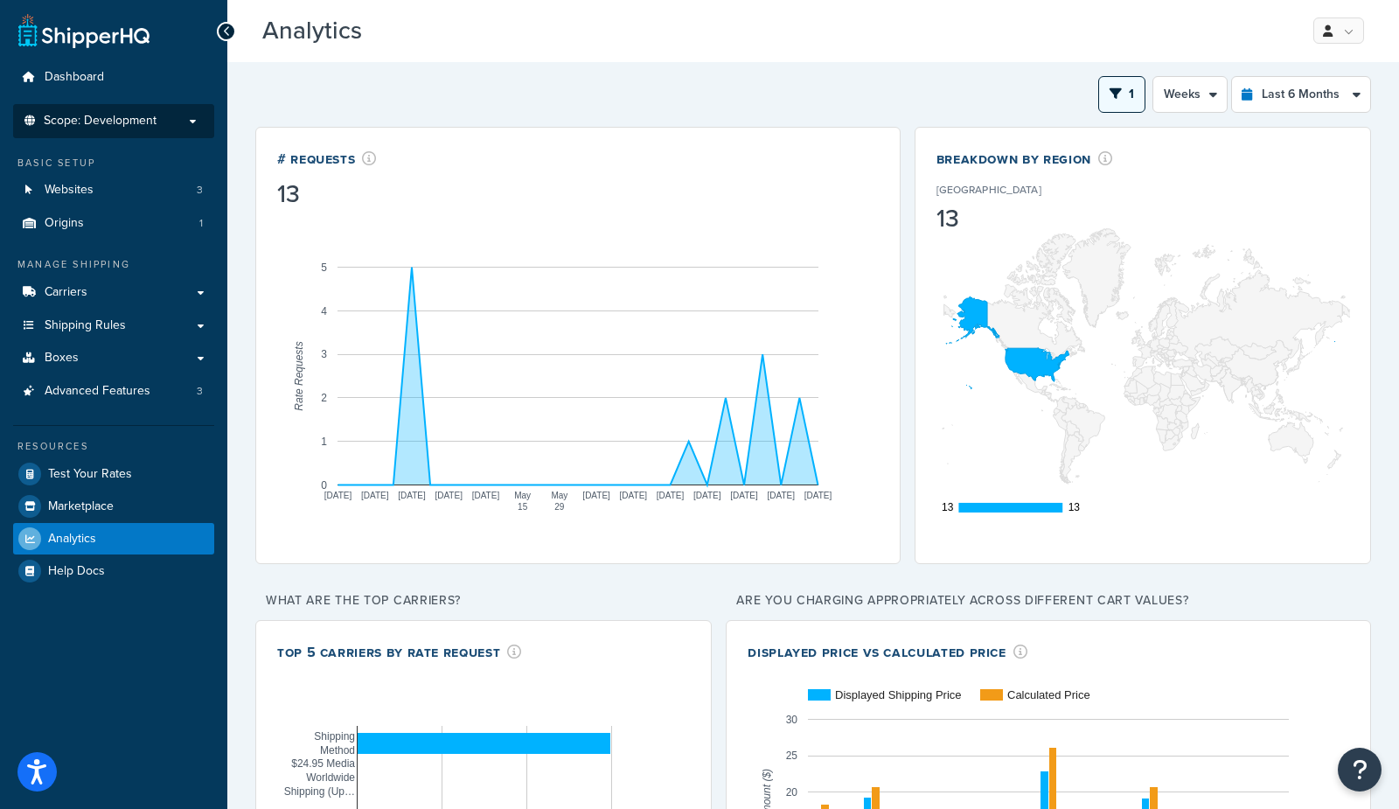
click at [1121, 98] on icon "open filter drawer" at bounding box center [1115, 93] width 12 height 12
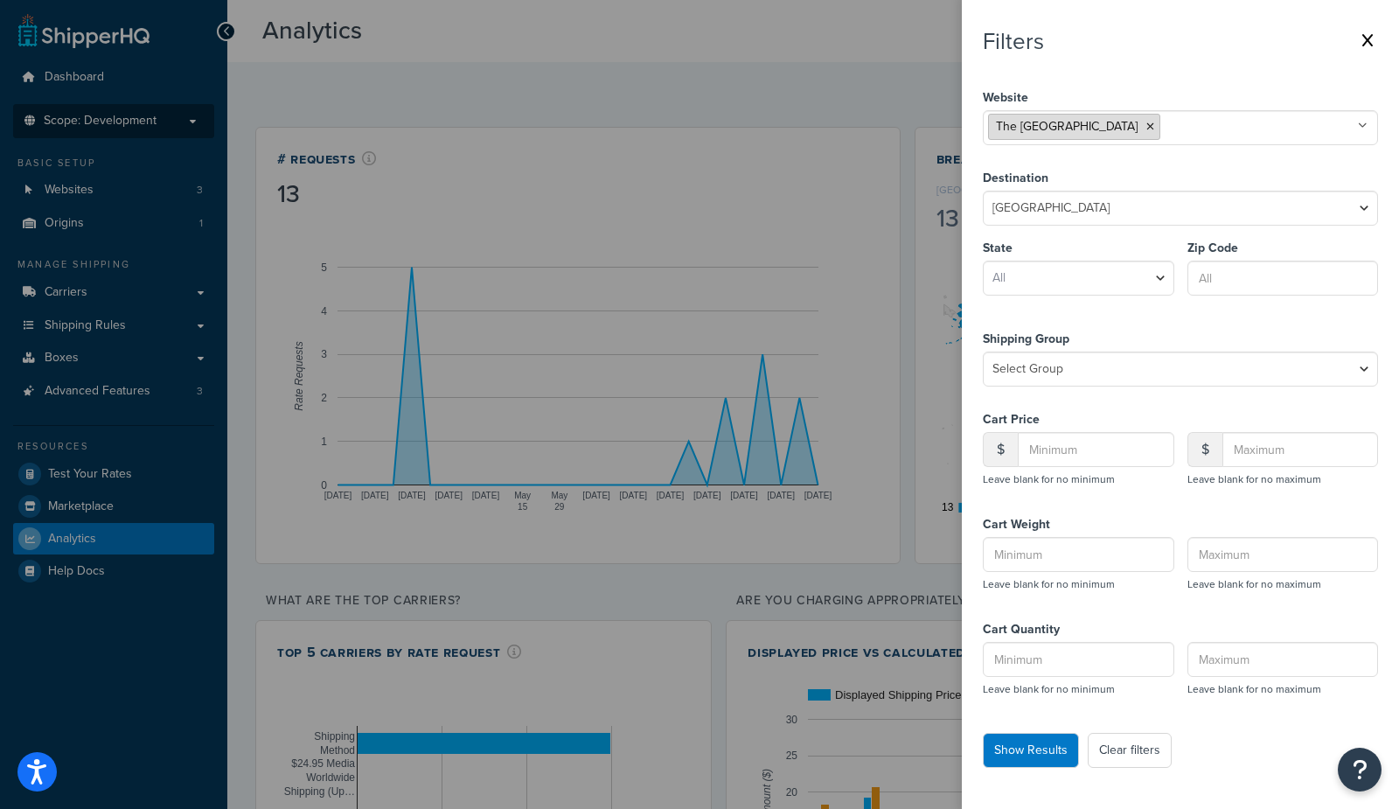
click at [1146, 123] on icon at bounding box center [1150, 126] width 8 height 10
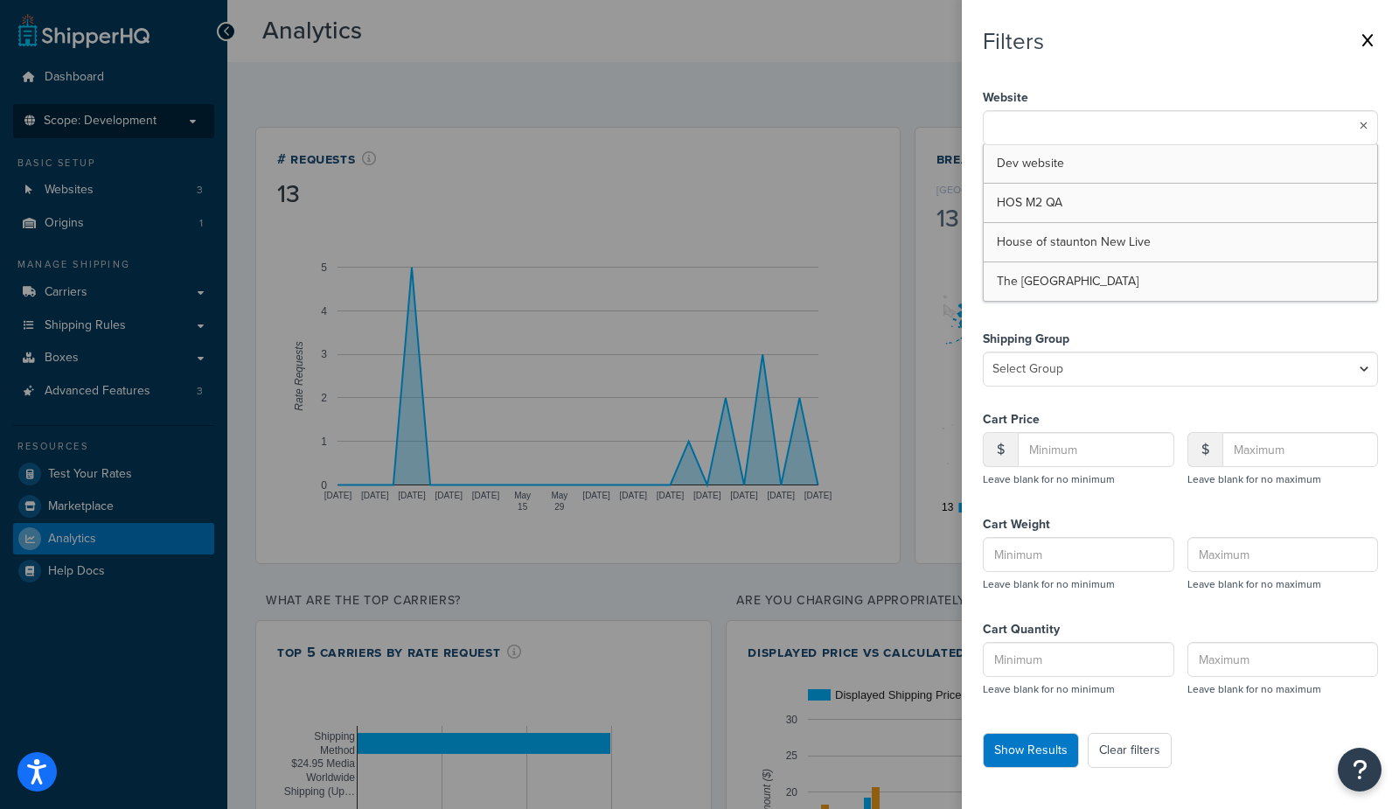
click at [1364, 38] on icon at bounding box center [1367, 40] width 10 height 14
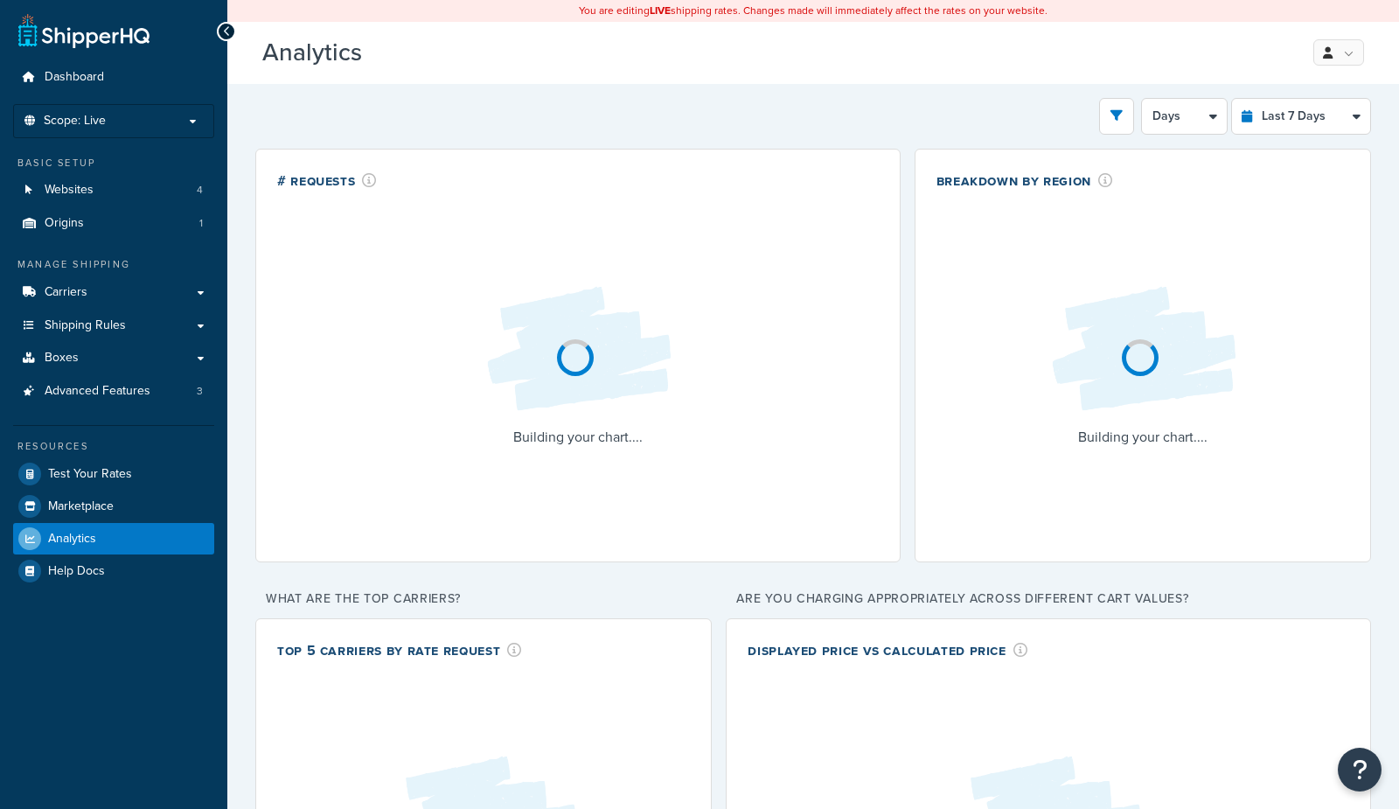
select select "last_7_days"
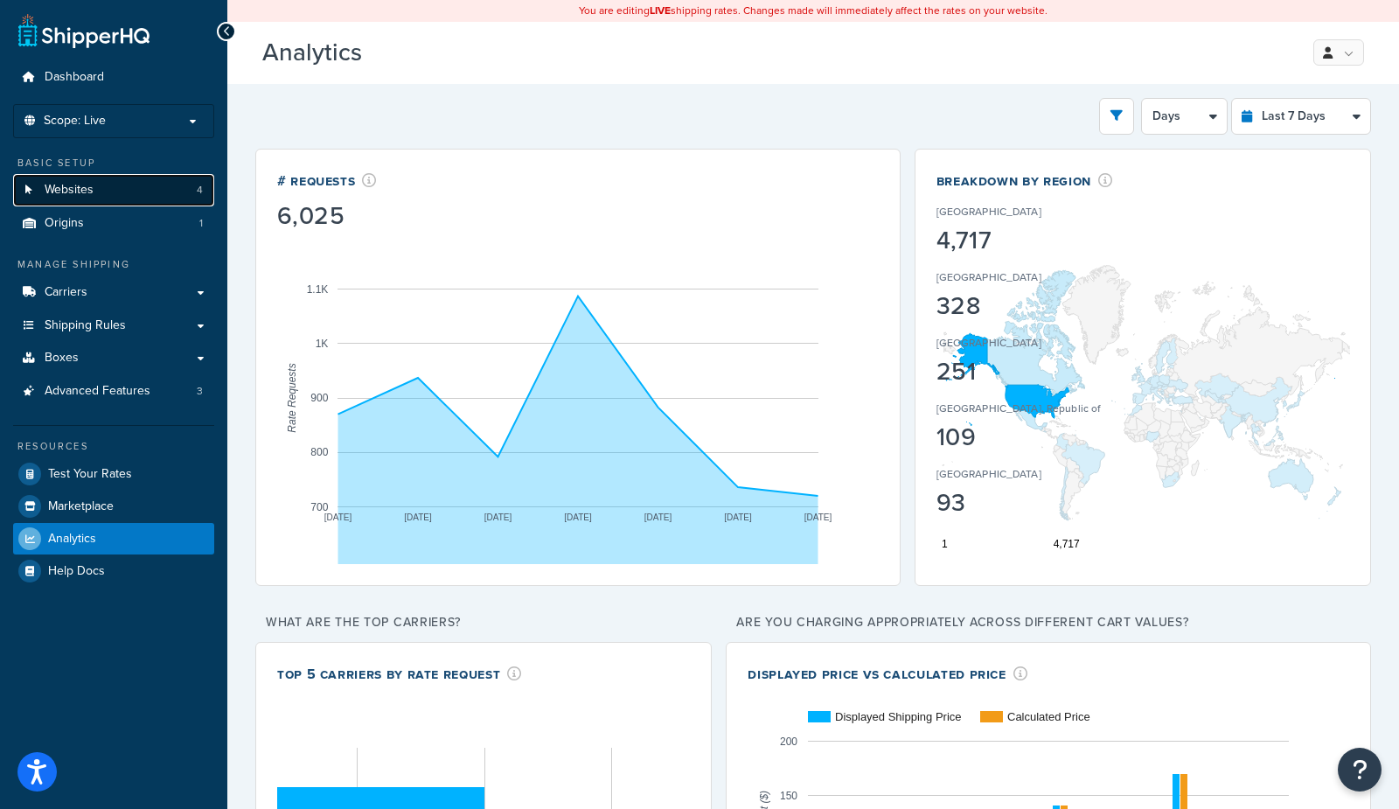
click at [89, 201] on link "Websites 4" at bounding box center [113, 190] width 201 height 32
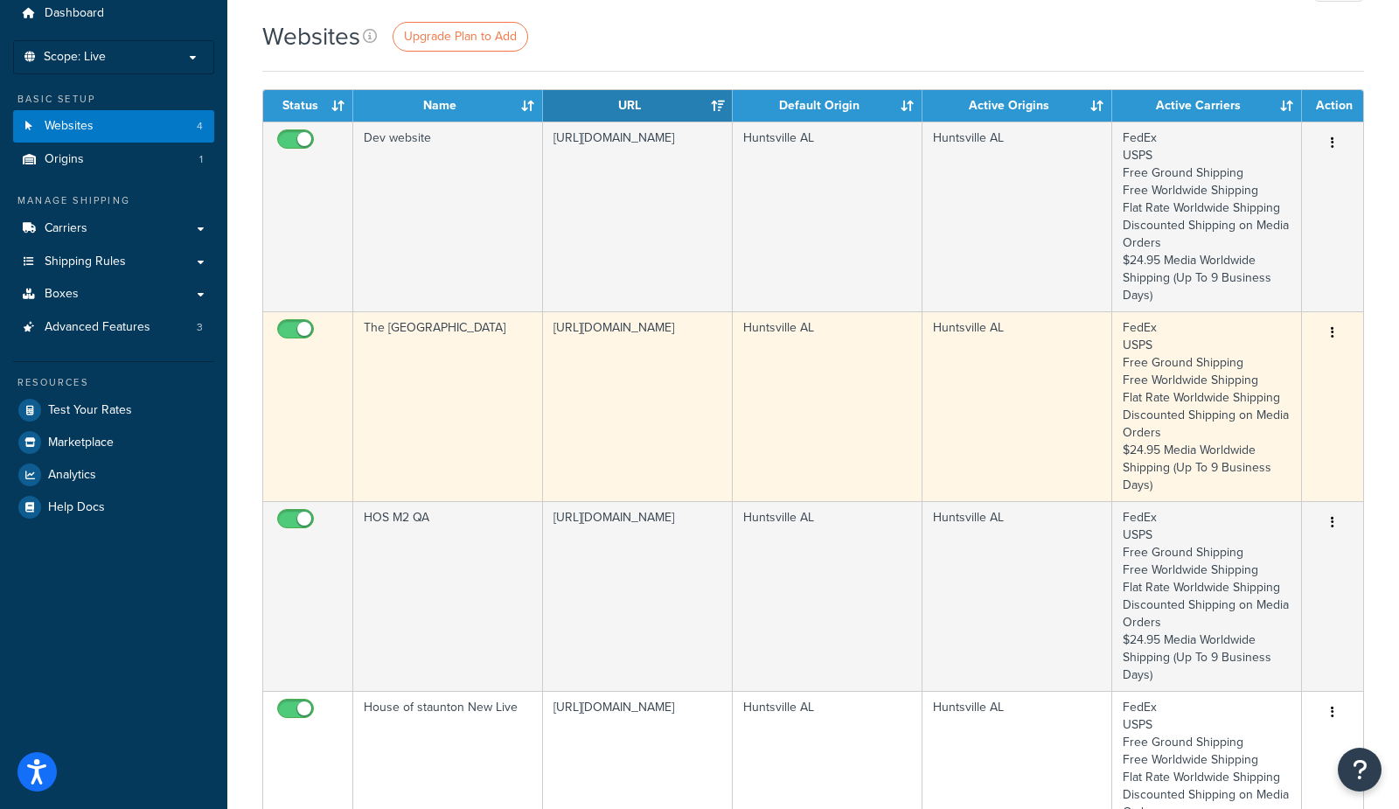
scroll to position [66, 0]
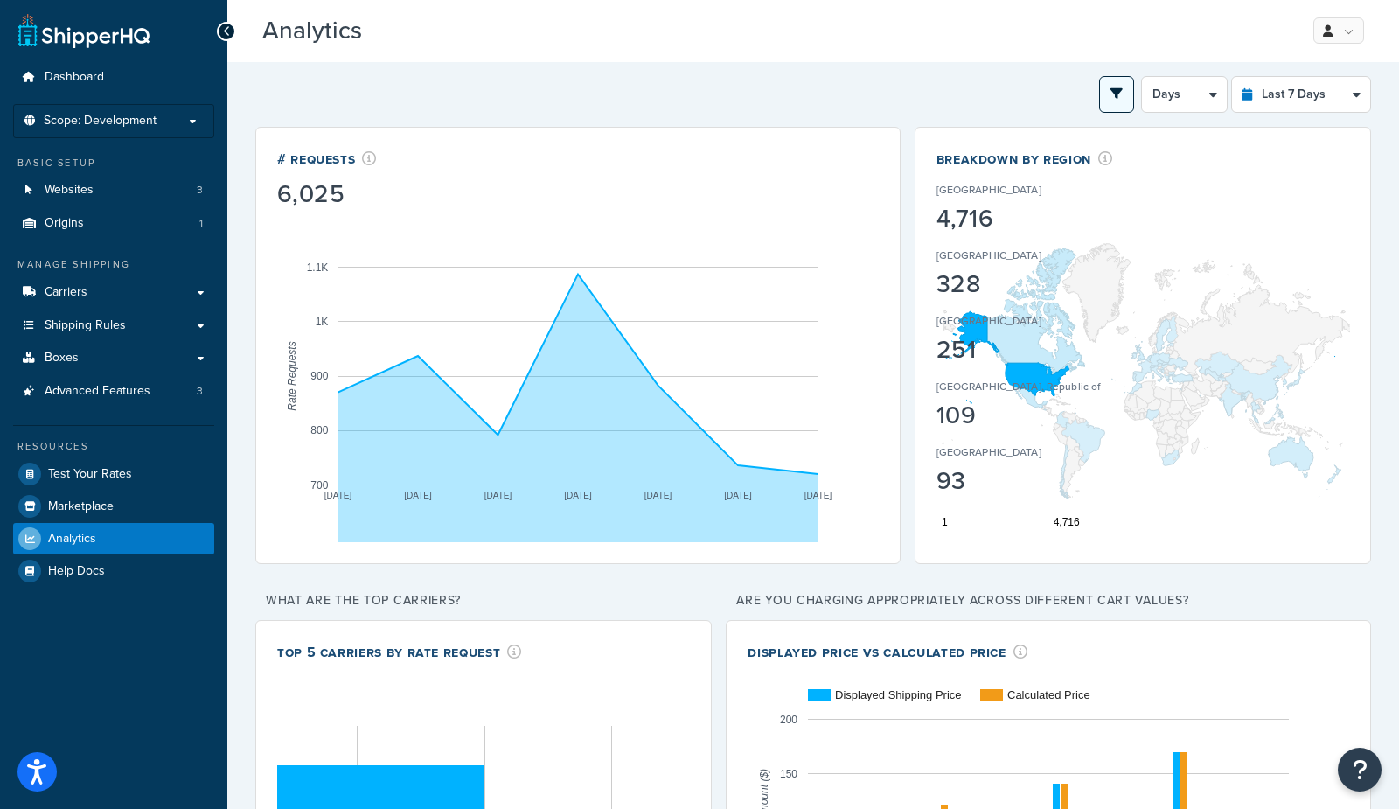
click at [1122, 96] on icon "open filter drawer" at bounding box center [1116, 93] width 12 height 12
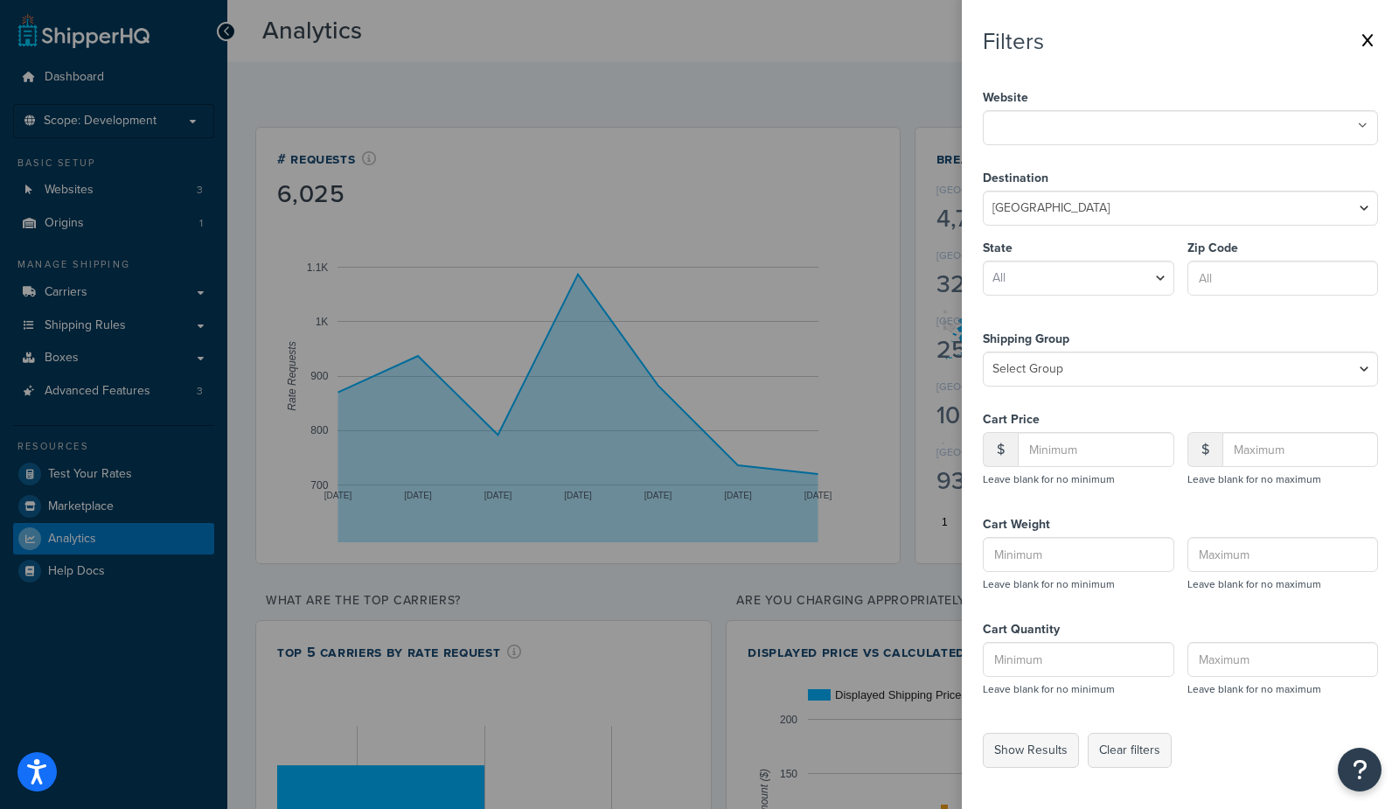
click at [1102, 131] on input "text" at bounding box center [1065, 125] width 155 height 19
click at [1038, 745] on button "Show Results" at bounding box center [1030, 749] width 96 height 35
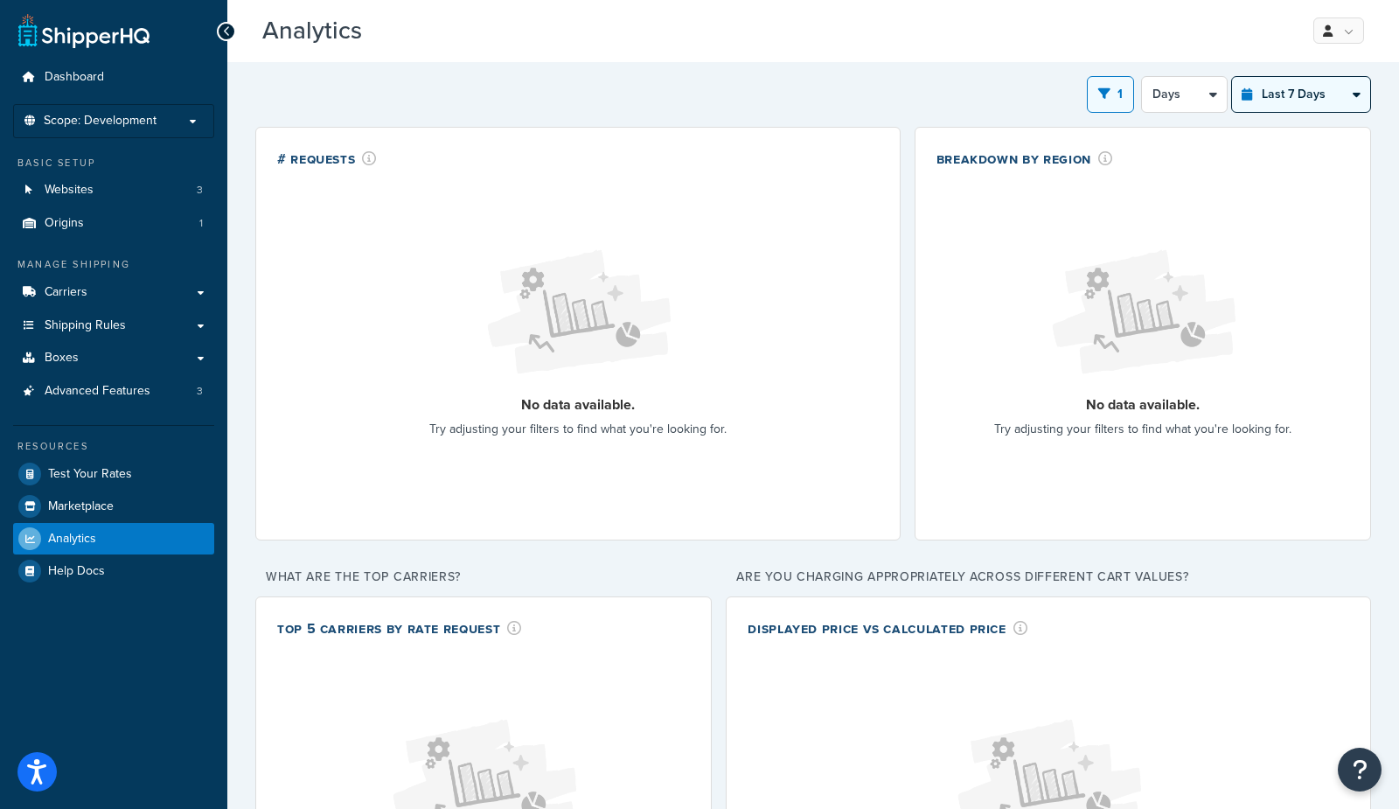
click at [1302, 92] on select "Last 24 Hours Last 7 Days Last 30 Days Last 3 Months Last 6 Months Last 12 Mont…" at bounding box center [1301, 94] width 138 height 35
select select "last_6_months"
click at [1232, 77] on select "Last 24 Hours Last 7 Days Last 30 Days Last 3 Months Last 6 Months Last 12 Mont…" at bounding box center [1301, 94] width 138 height 35
select select "1w"
click at [1116, 94] on icon "open filter drawer" at bounding box center [1115, 93] width 12 height 12
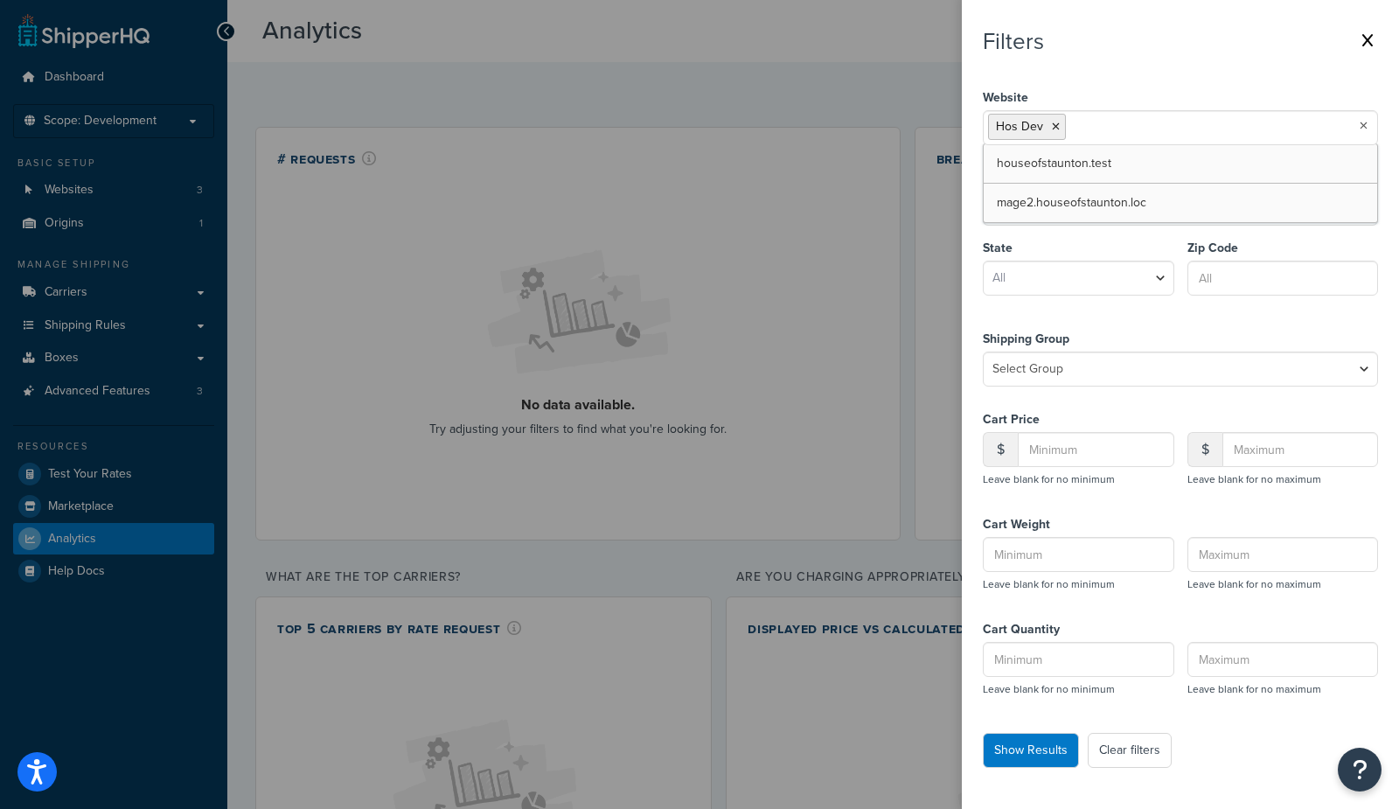
drag, startPoint x: 1133, startPoint y: 128, endPoint x: 1117, endPoint y: 128, distance: 15.7
click at [1132, 128] on input "text" at bounding box center [1147, 125] width 155 height 19
click at [1055, 125] on icon at bounding box center [1056, 126] width 8 height 10
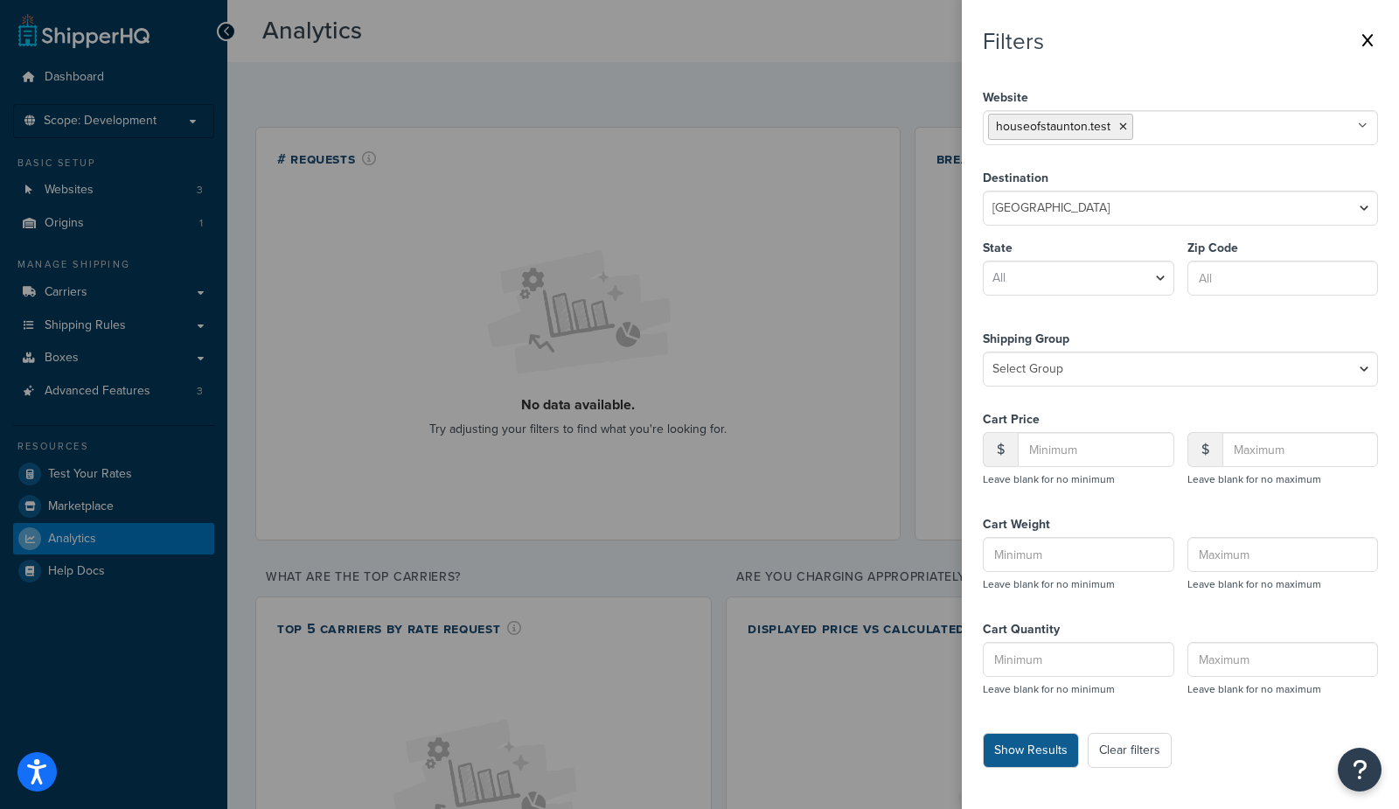
click at [1036, 756] on button "Show Results" at bounding box center [1030, 749] width 96 height 35
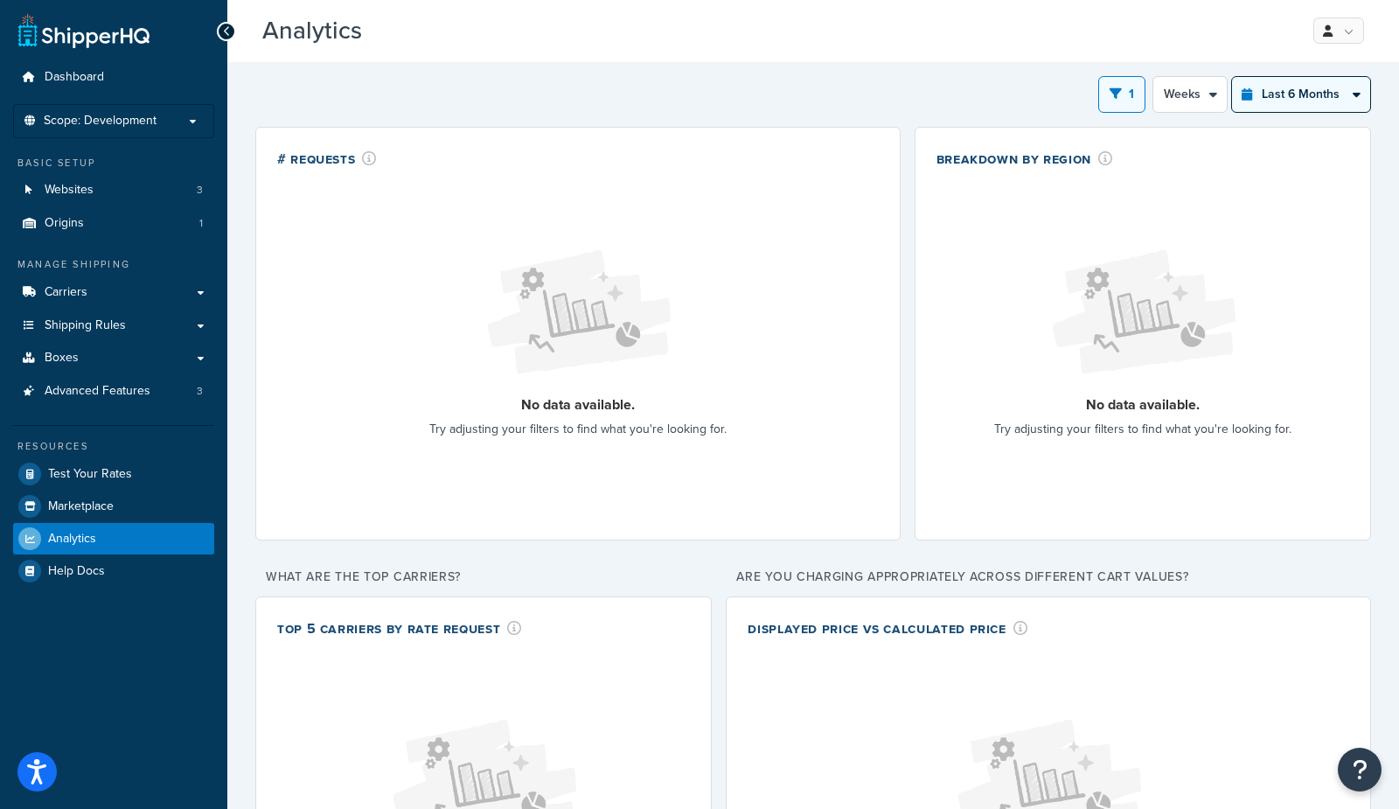
click at [1308, 94] on select "Last 24 Hours Last 7 Days Last 30 Days Last 3 Months Last 6 Months Last 12 Mont…" at bounding box center [1301, 94] width 138 height 35
click at [1121, 99] on icon "open filter drawer" at bounding box center [1115, 93] width 12 height 12
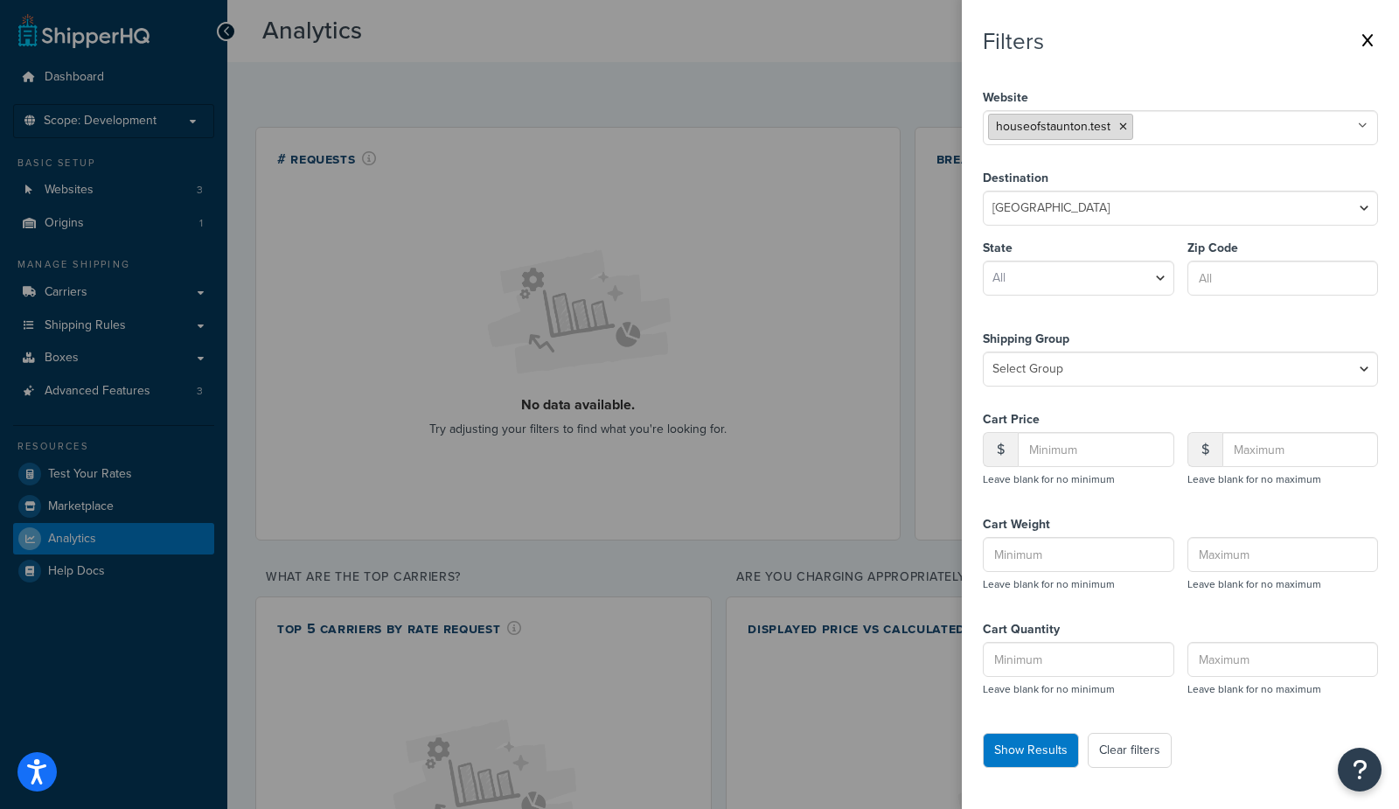
click at [1121, 126] on icon at bounding box center [1123, 126] width 8 height 10
click at [1121, 126] on ul at bounding box center [1179, 127] width 395 height 35
click at [1013, 758] on button "Show Results" at bounding box center [1030, 749] width 96 height 35
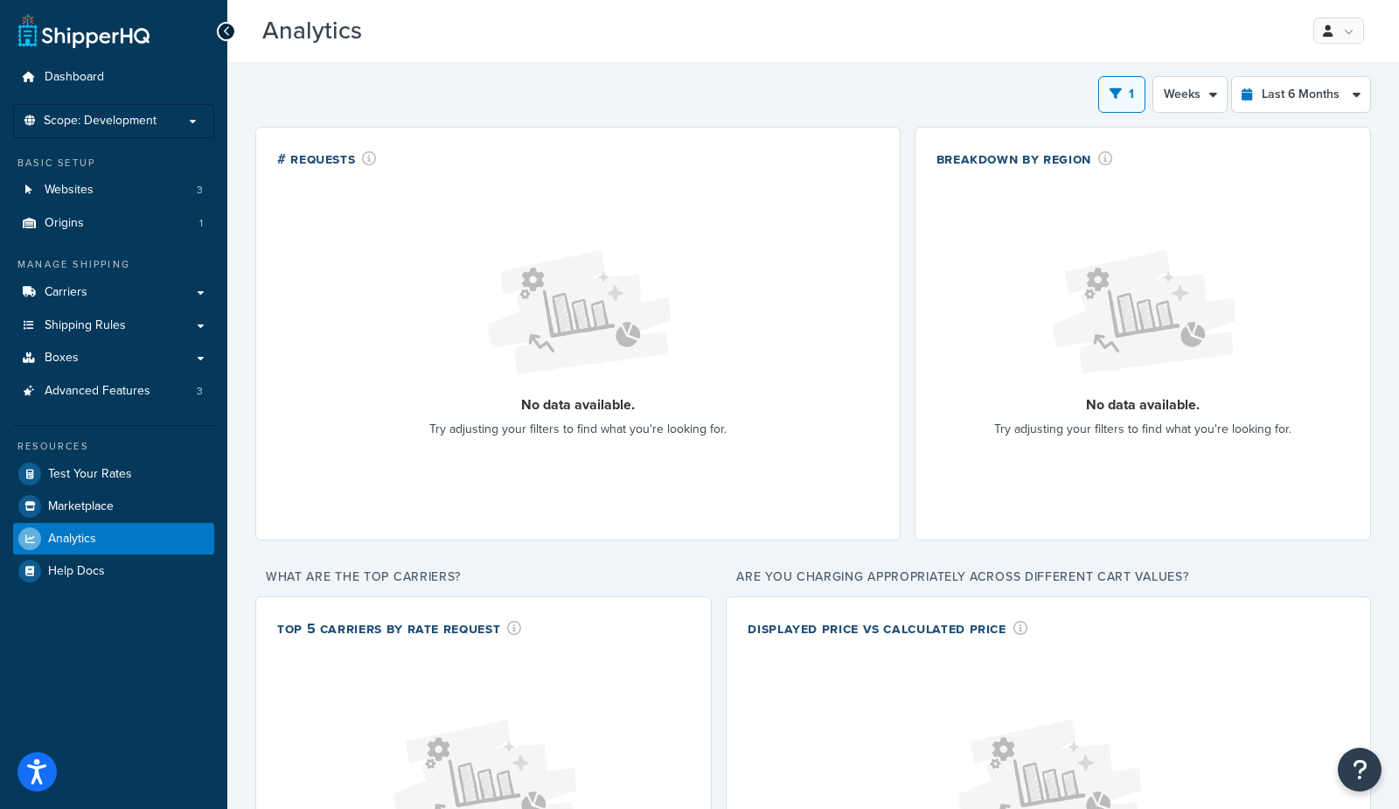
click at [891, 47] on div "Analytics Beta My Profile Billing Global Settings Contact Us Logout" at bounding box center [812, 31] width 1171 height 62
click at [82, 127] on span "Scope: Development" at bounding box center [100, 121] width 113 height 15
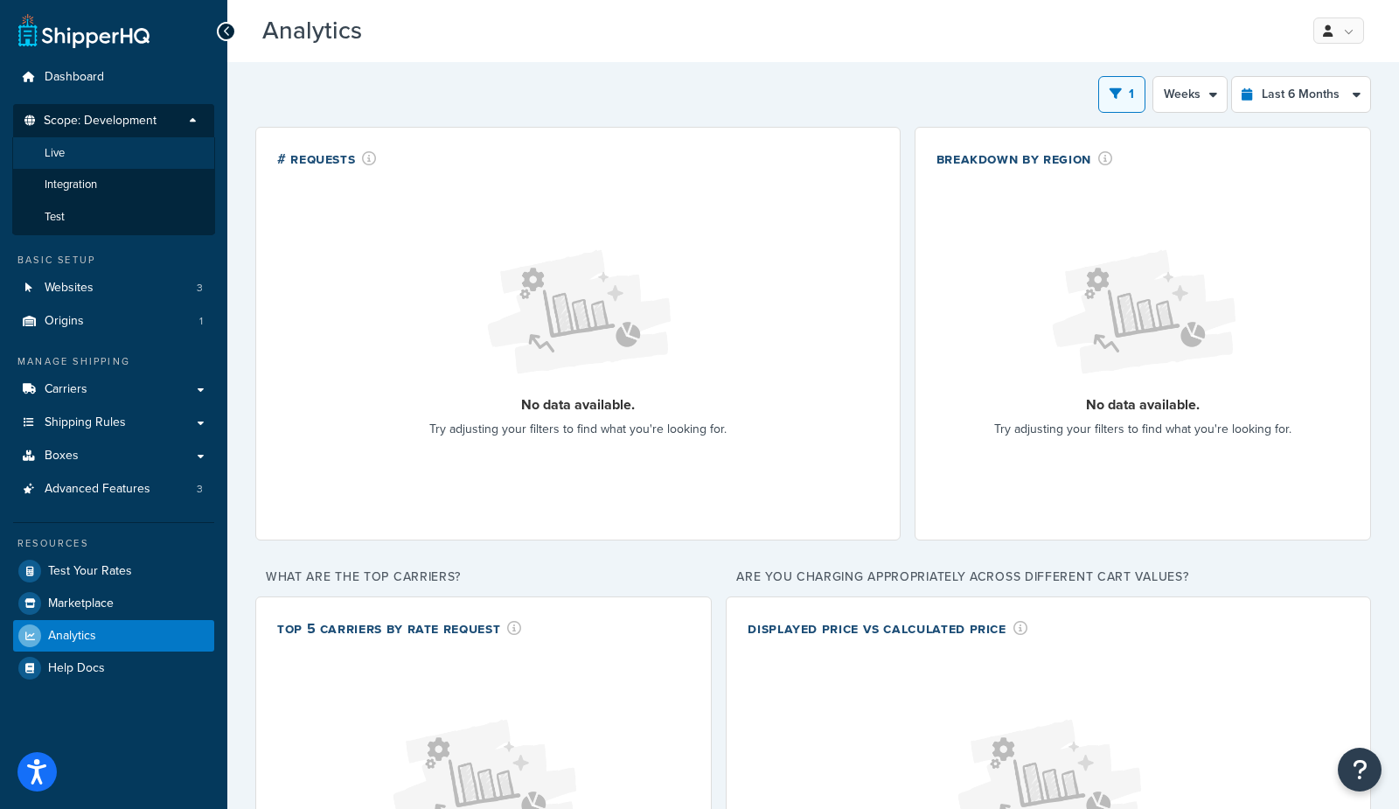
click at [91, 157] on li "Live" at bounding box center [113, 153] width 203 height 32
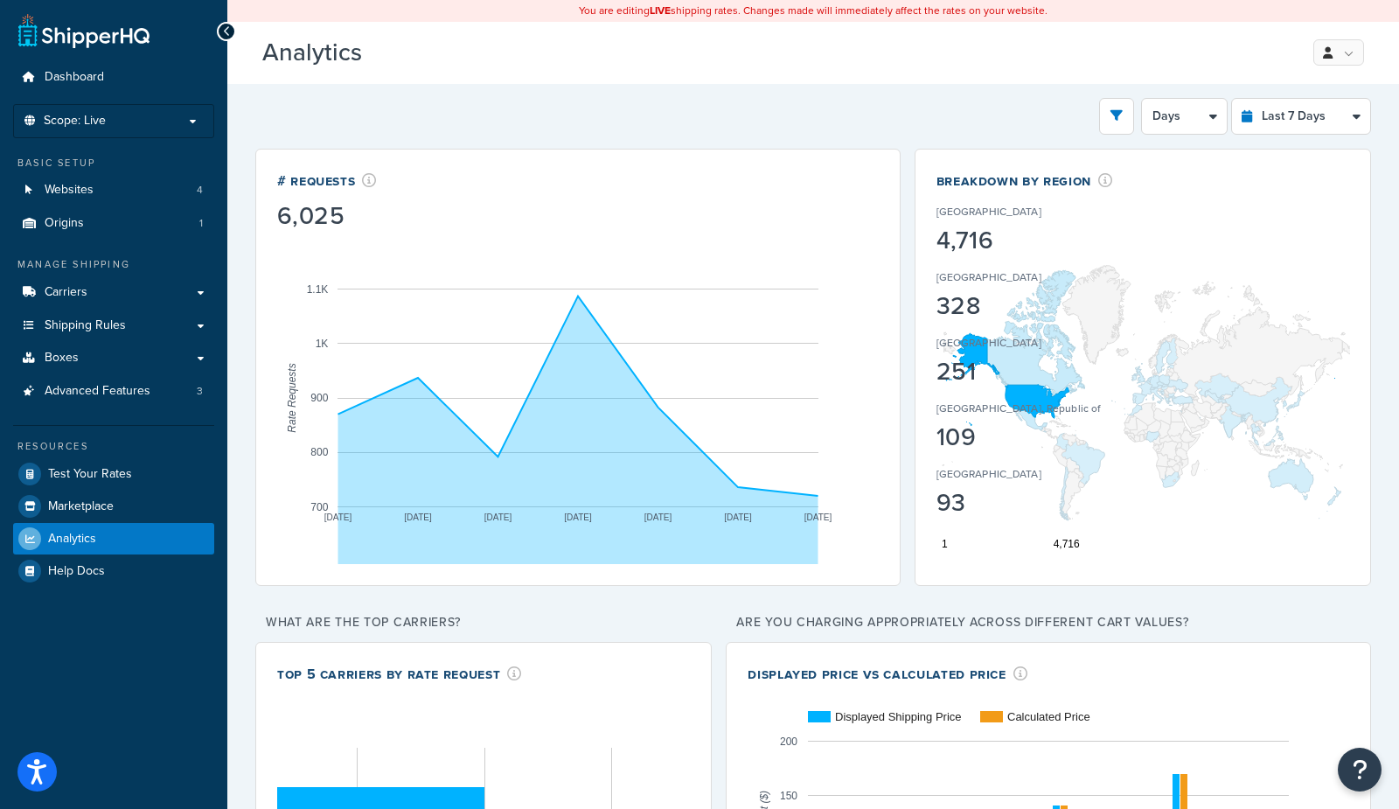
click at [1042, 124] on div "Filters Website Dev website HOS M2 QA House of staunton New Live The [GEOGRAPHI…" at bounding box center [812, 116] width 1115 height 37
click at [1122, 119] on icon "open filter drawer" at bounding box center [1116, 115] width 12 height 12
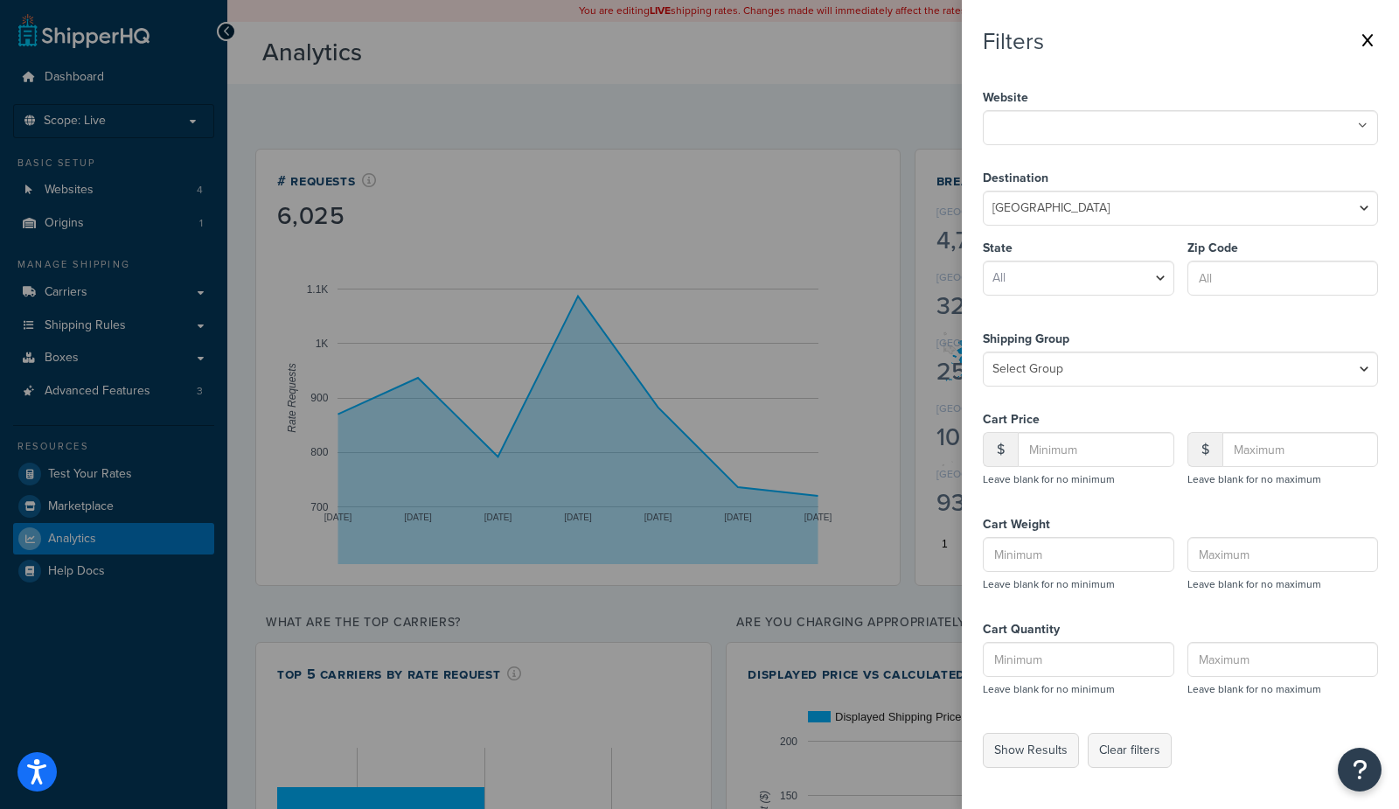
click at [1095, 129] on input "text" at bounding box center [1065, 125] width 155 height 19
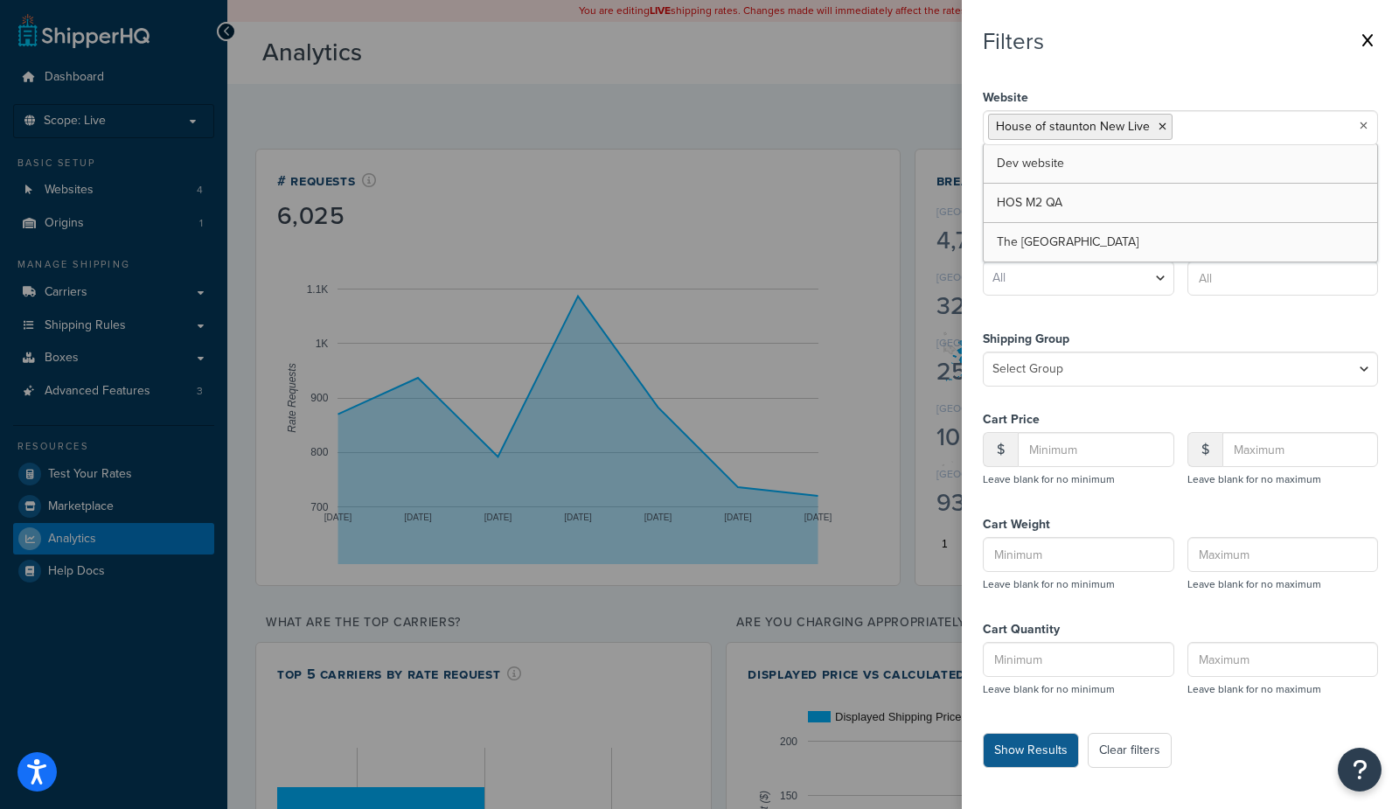
click at [1024, 756] on button "Show Results" at bounding box center [1030, 749] width 96 height 35
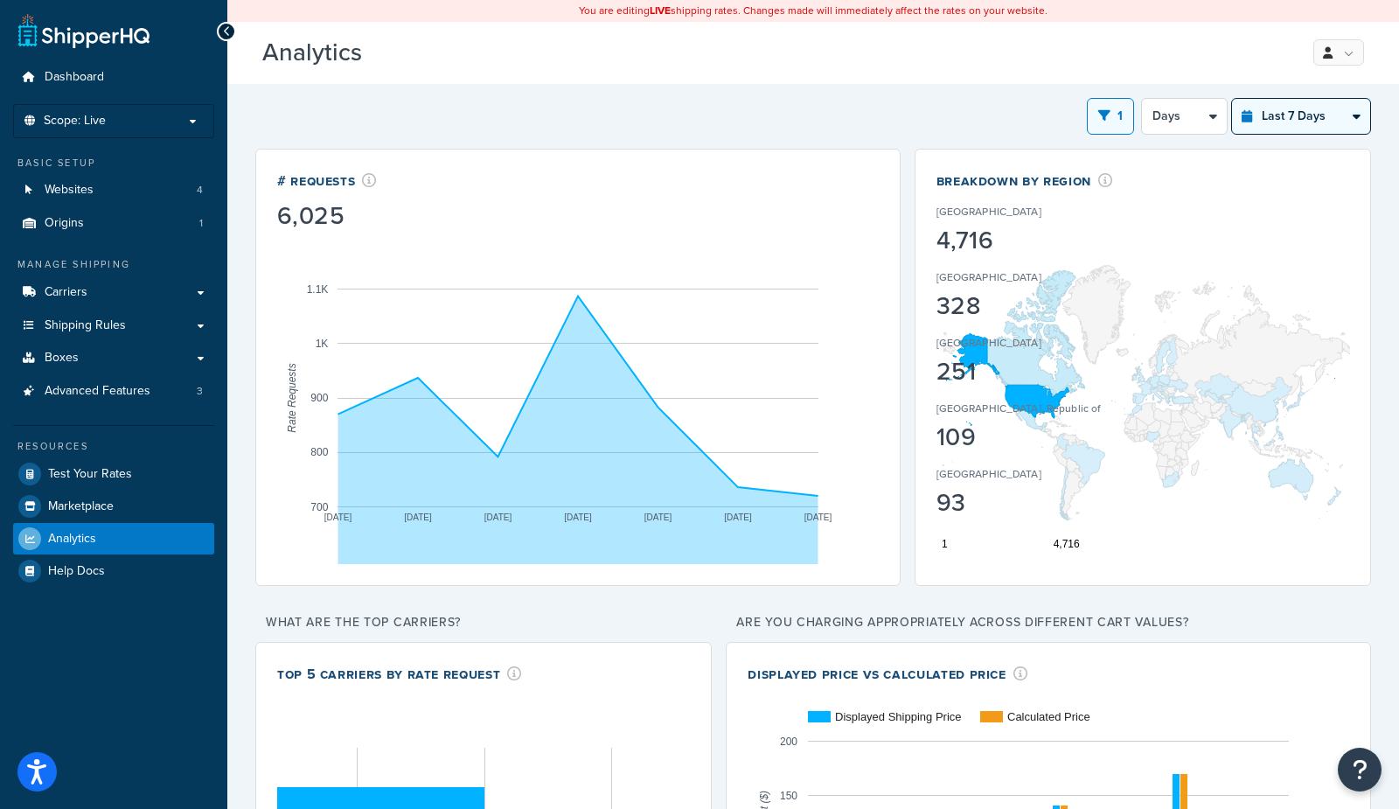
click at [1314, 108] on select "Last 24 Hours Last 7 Days Last 30 Days Last 3 Months Last 6 Months Last 12 Mont…" at bounding box center [1301, 116] width 138 height 35
select select "last_6_months"
click at [1232, 99] on select "Last 24 Hours Last 7 Days Last 30 Days Last 3 Months Last 6 Months Last 12 Mont…" at bounding box center [1301, 116] width 138 height 35
select select "1w"
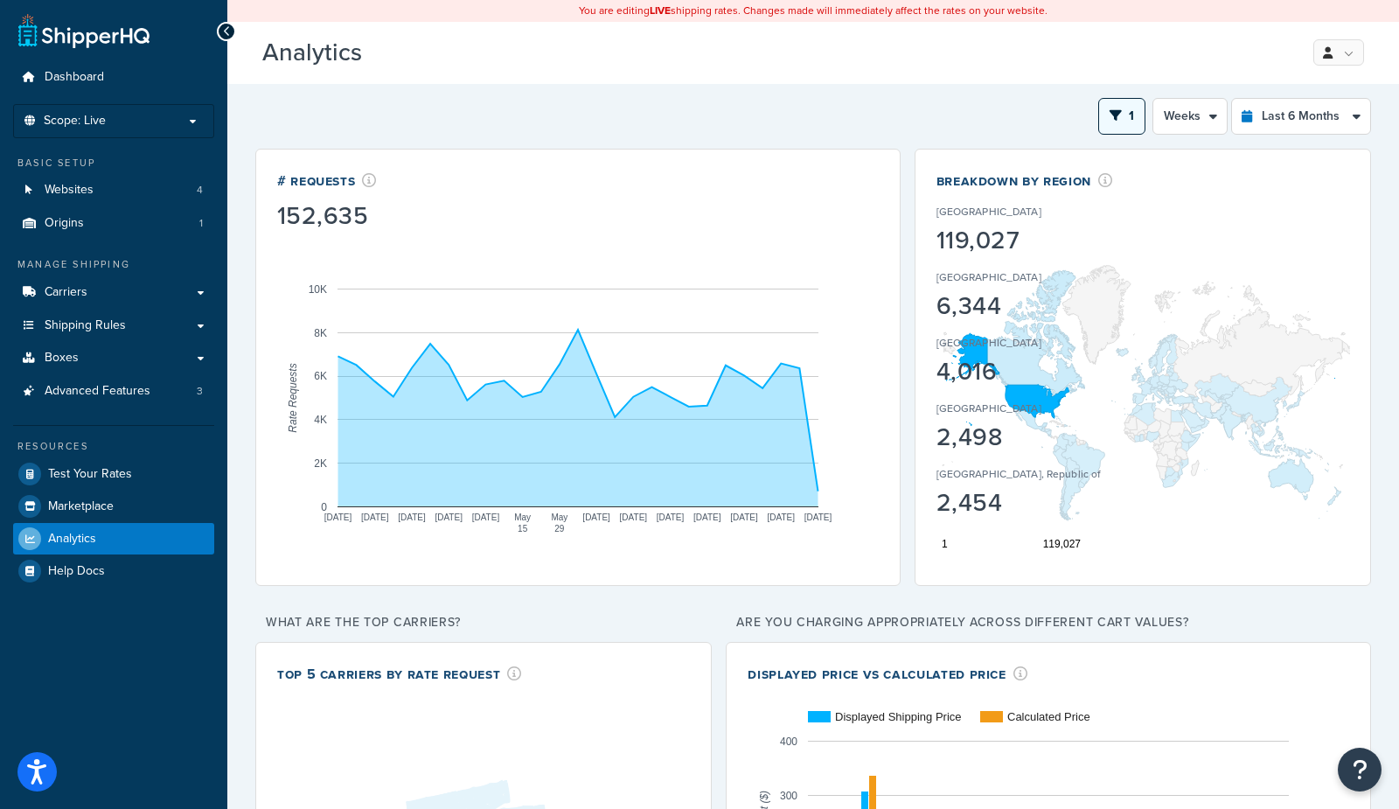
click at [1126, 125] on button "1" at bounding box center [1121, 116] width 47 height 37
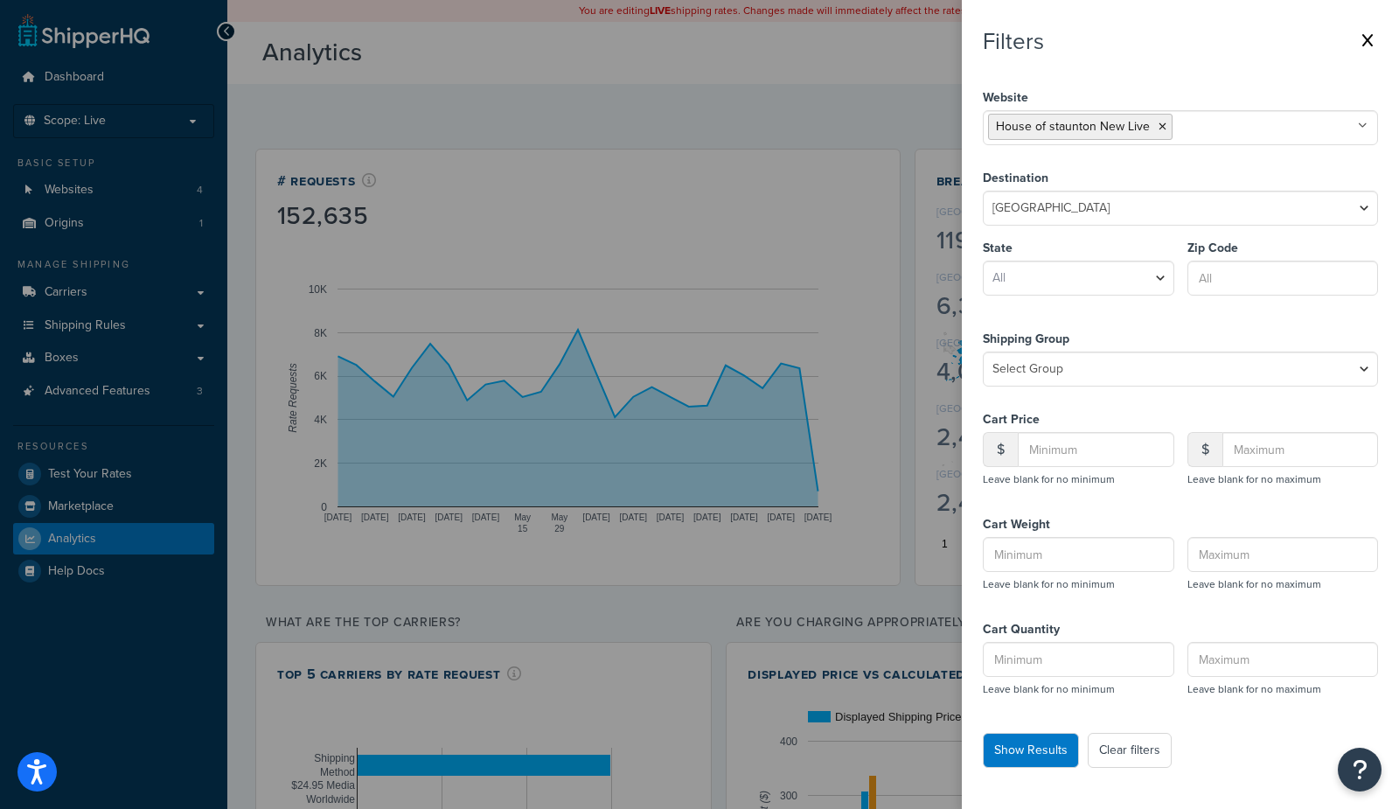
click at [1371, 40] on icon at bounding box center [1367, 40] width 10 height 14
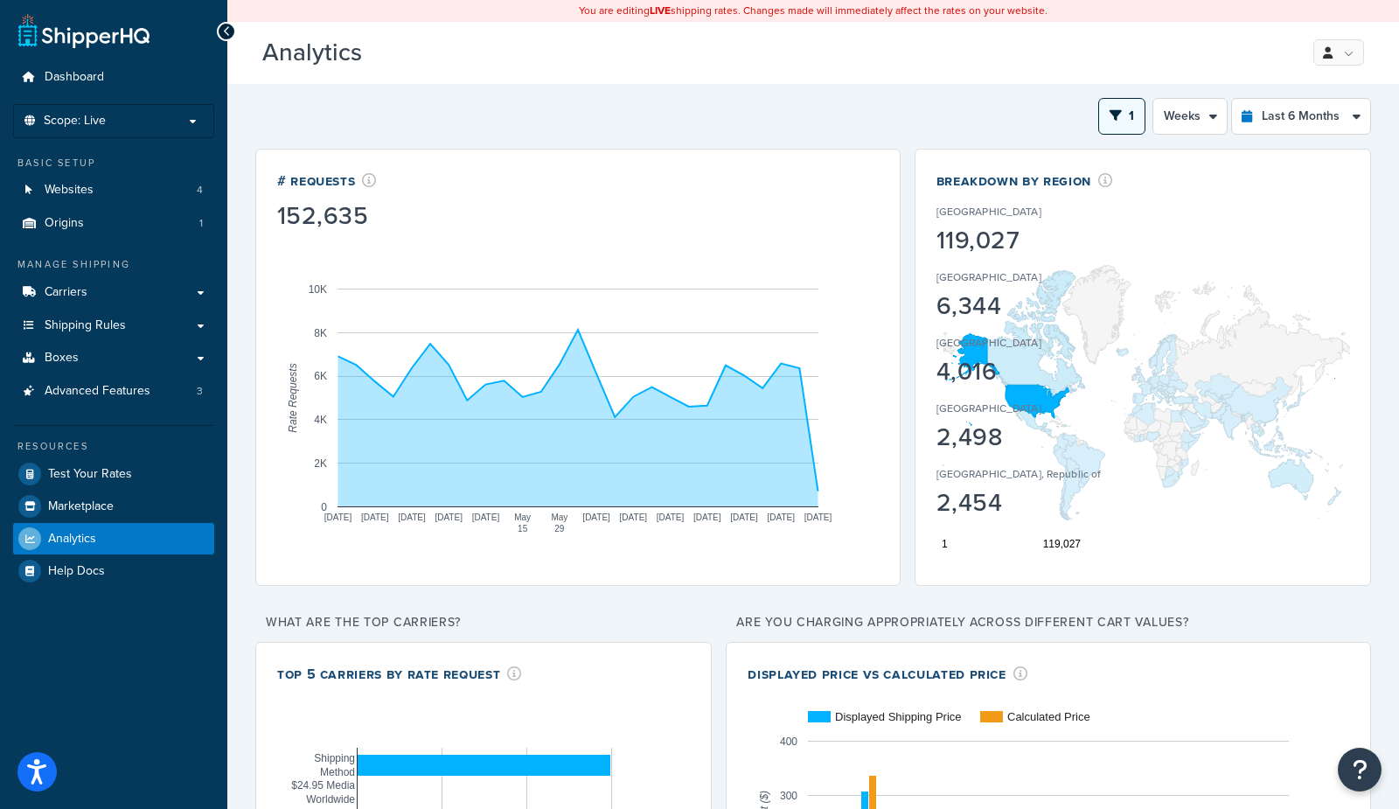
click at [1118, 112] on icon "open filter drawer" at bounding box center [1115, 115] width 12 height 12
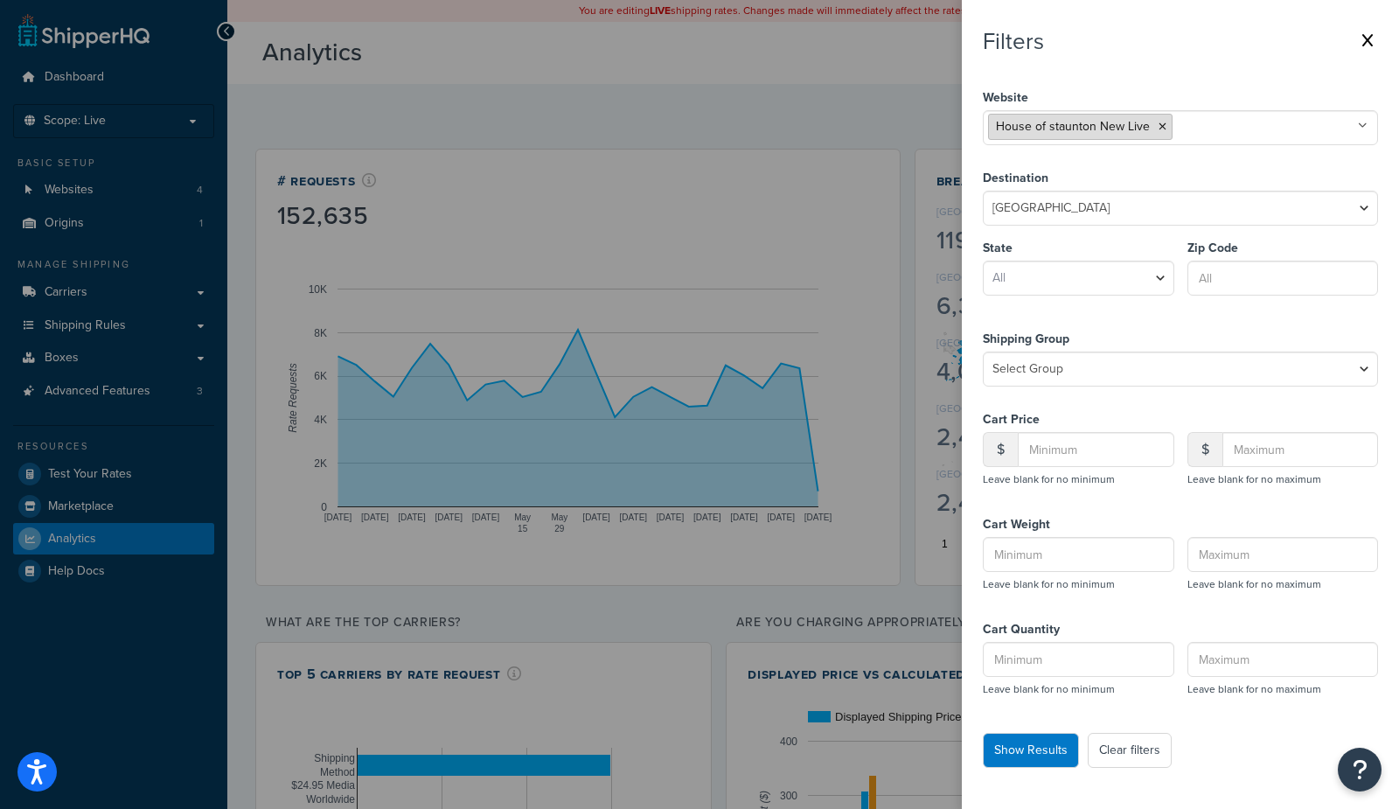
click at [1158, 122] on icon at bounding box center [1162, 126] width 8 height 10
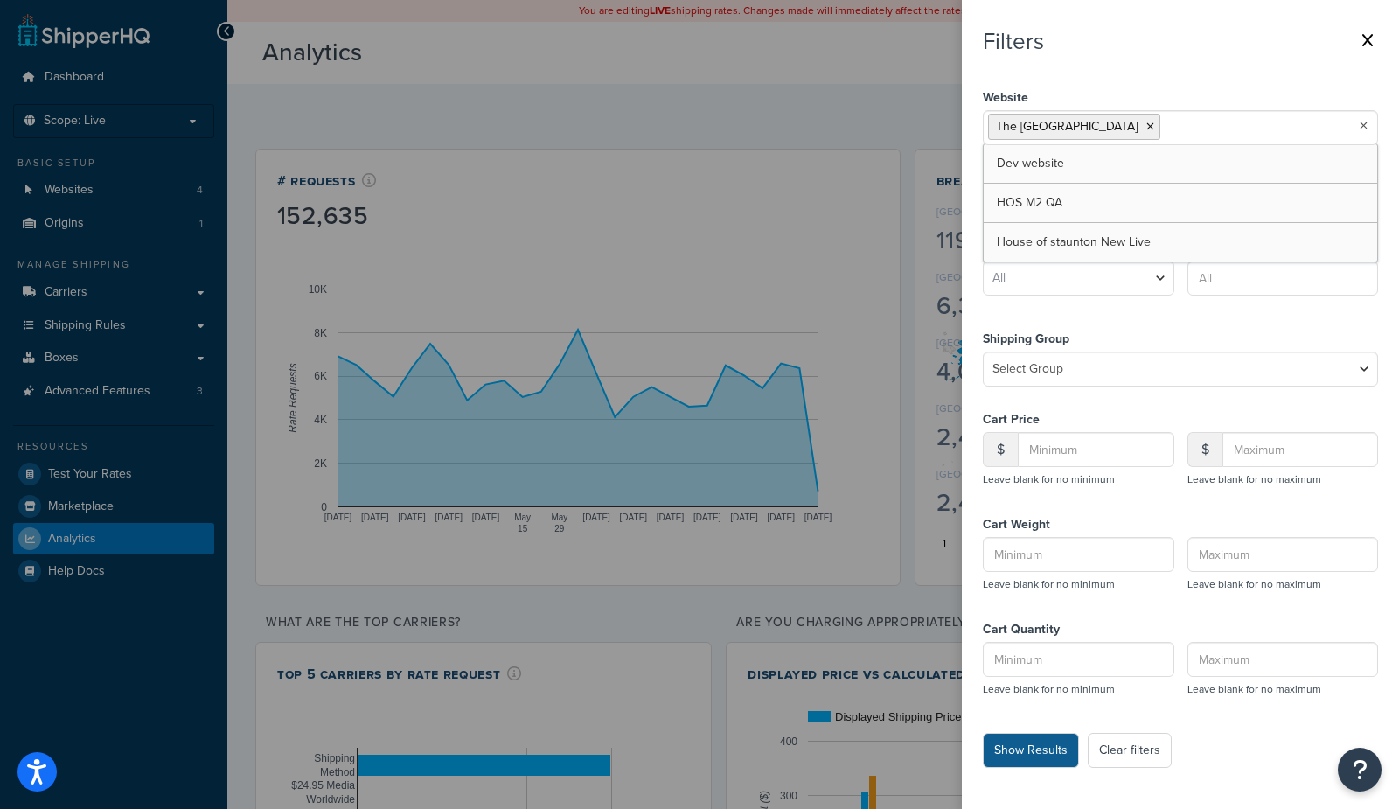
click at [1033, 752] on button "Show Results" at bounding box center [1030, 749] width 96 height 35
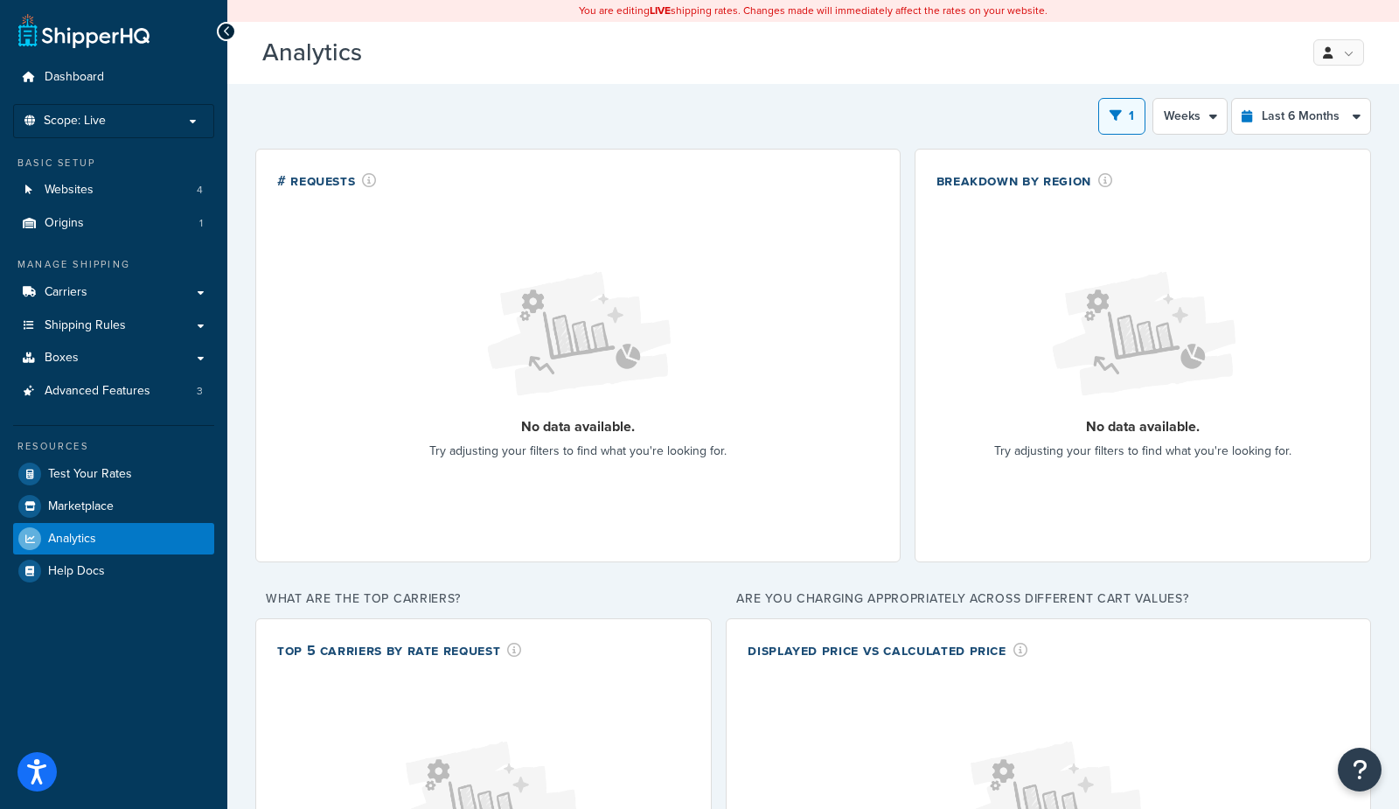
click at [1134, 115] on span "1" at bounding box center [1130, 116] width 5 height 18
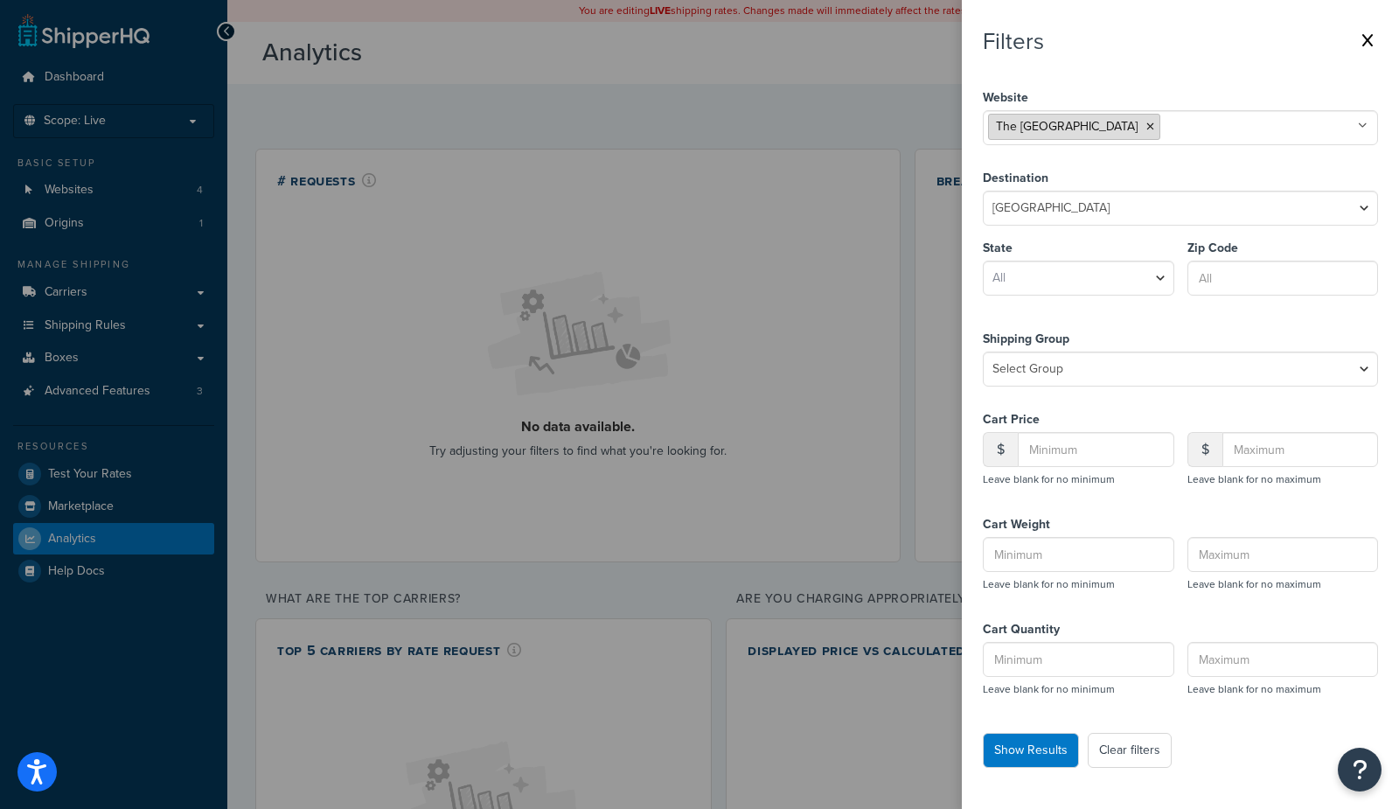
click at [1146, 126] on icon at bounding box center [1150, 126] width 8 height 10
click at [1047, 753] on button "Show Results" at bounding box center [1030, 749] width 96 height 35
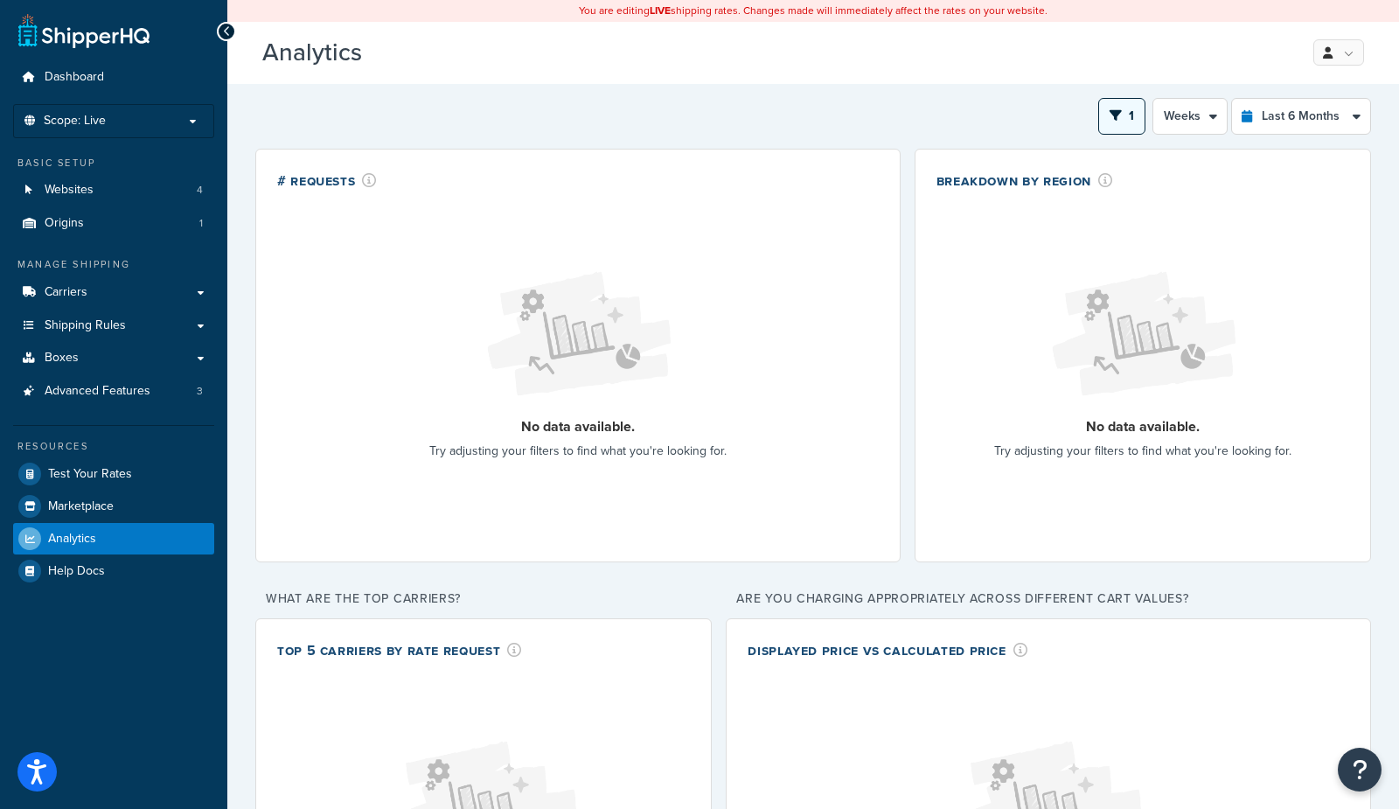
click at [1128, 117] on button "1" at bounding box center [1121, 116] width 47 height 37
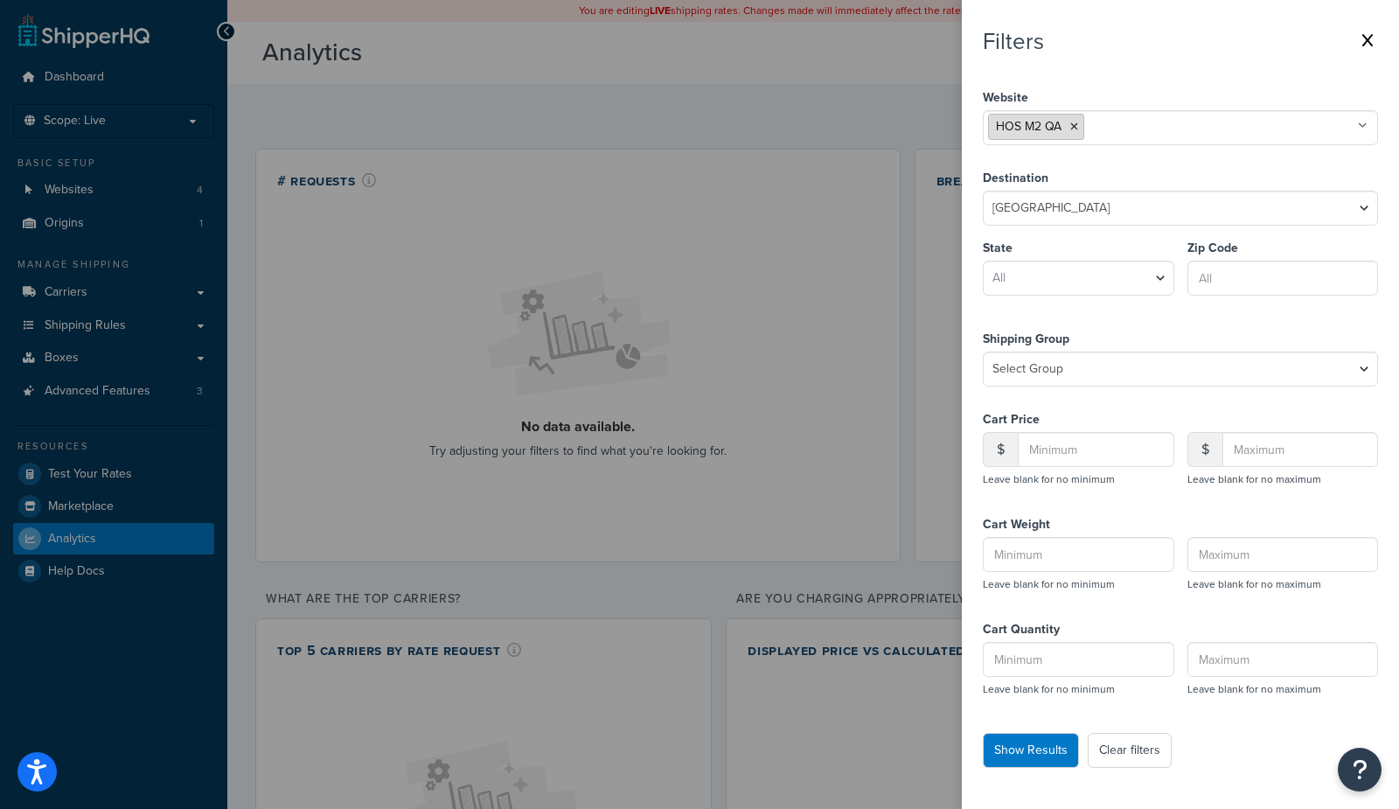
click at [1074, 124] on icon at bounding box center [1074, 126] width 8 height 10
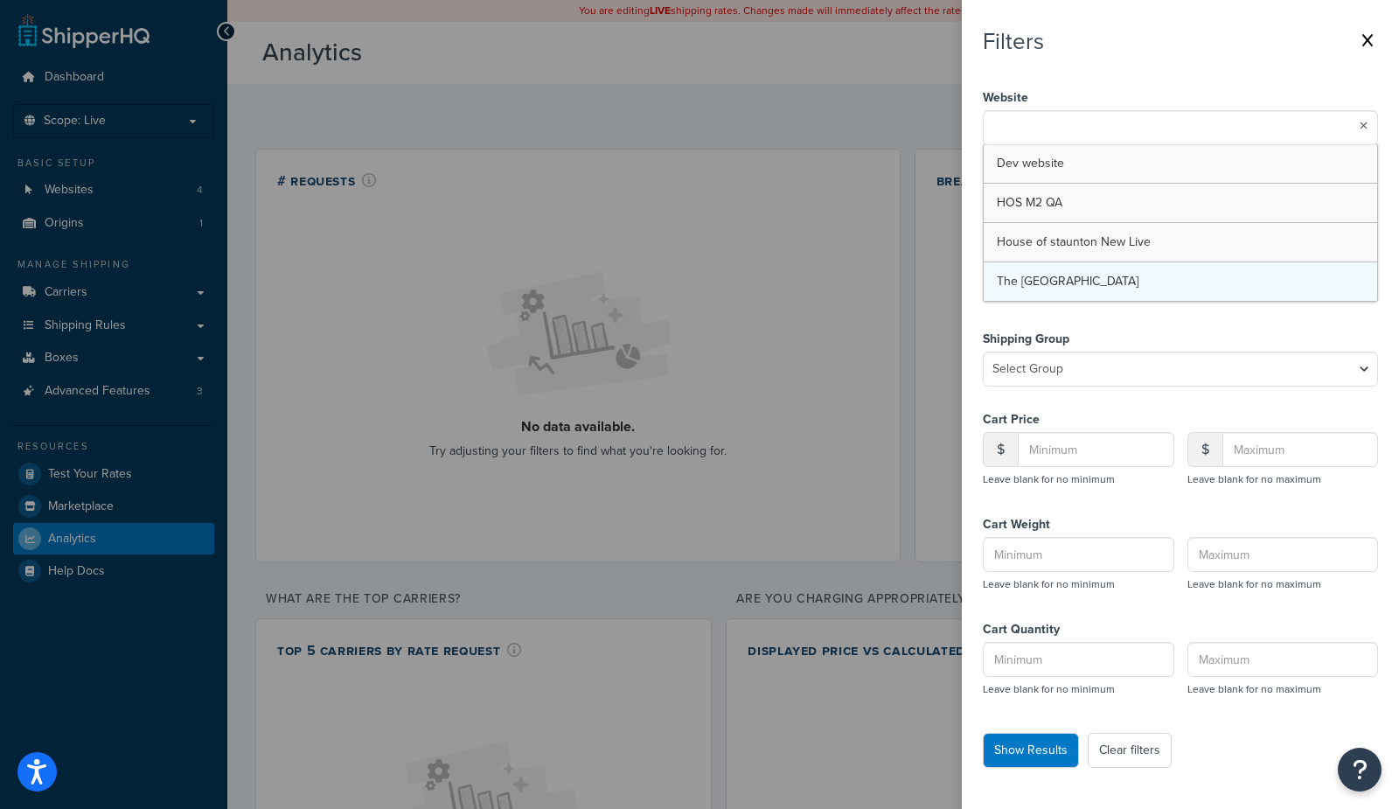
drag, startPoint x: 1069, startPoint y: 163, endPoint x: 1059, endPoint y: 252, distance: 88.9
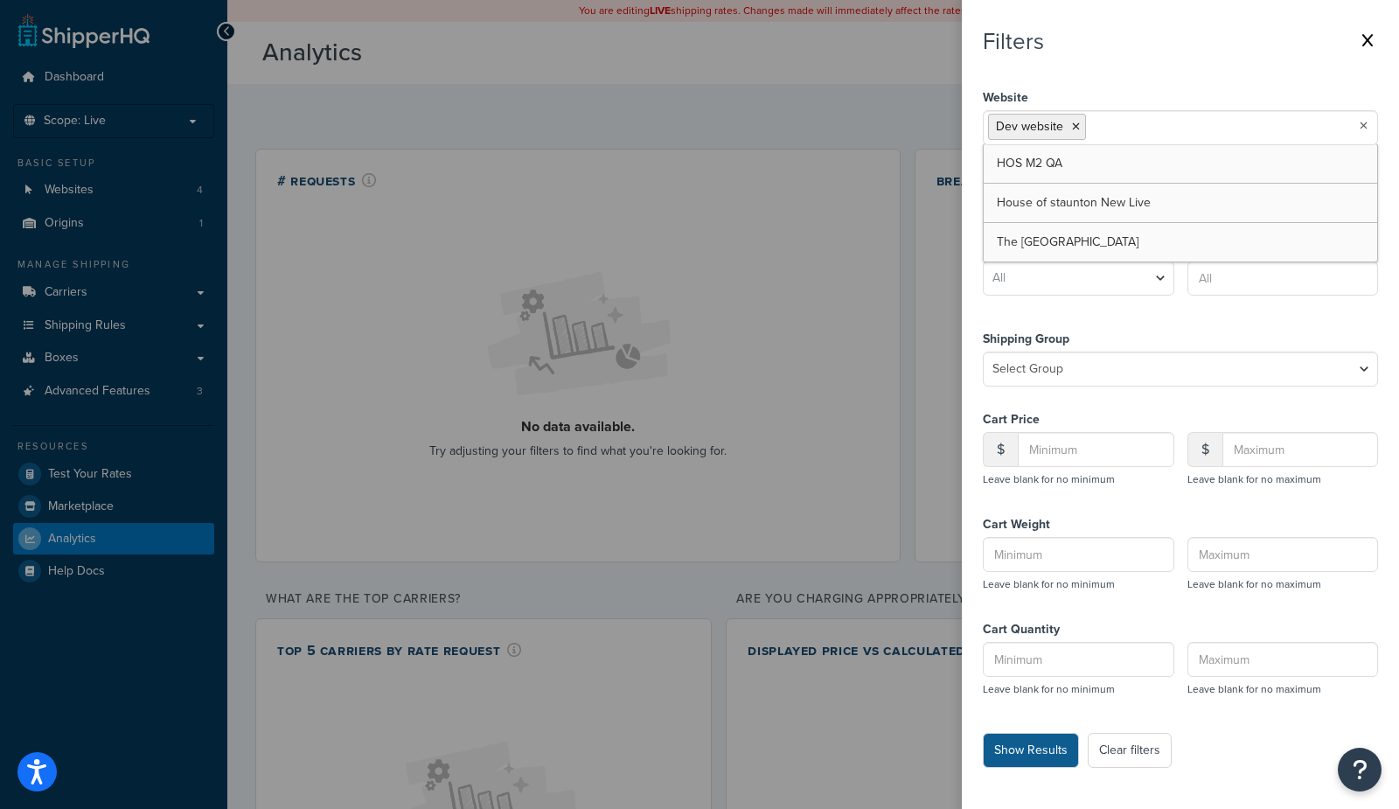
click at [1011, 755] on button "Show Results" at bounding box center [1030, 749] width 96 height 35
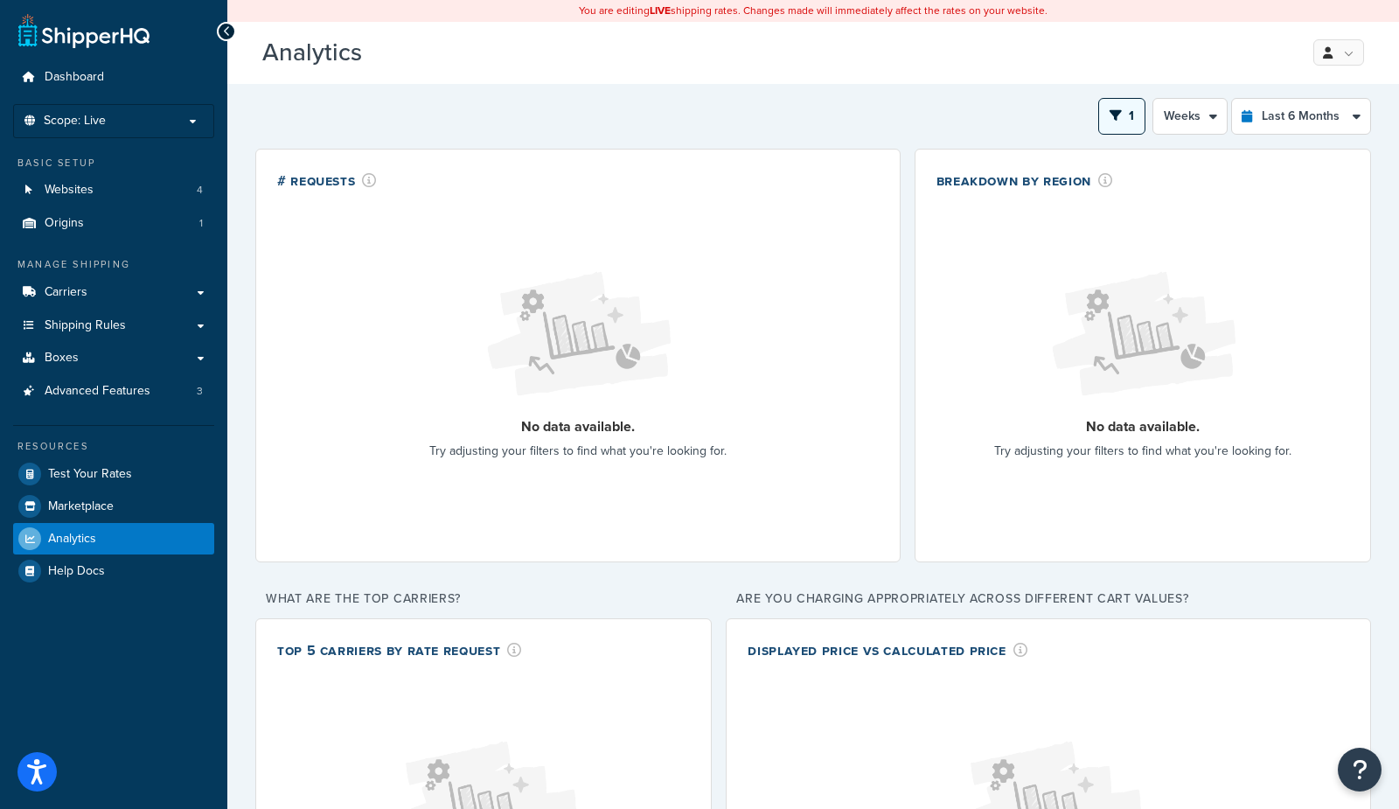
click at [1120, 123] on button "1" at bounding box center [1121, 116] width 47 height 37
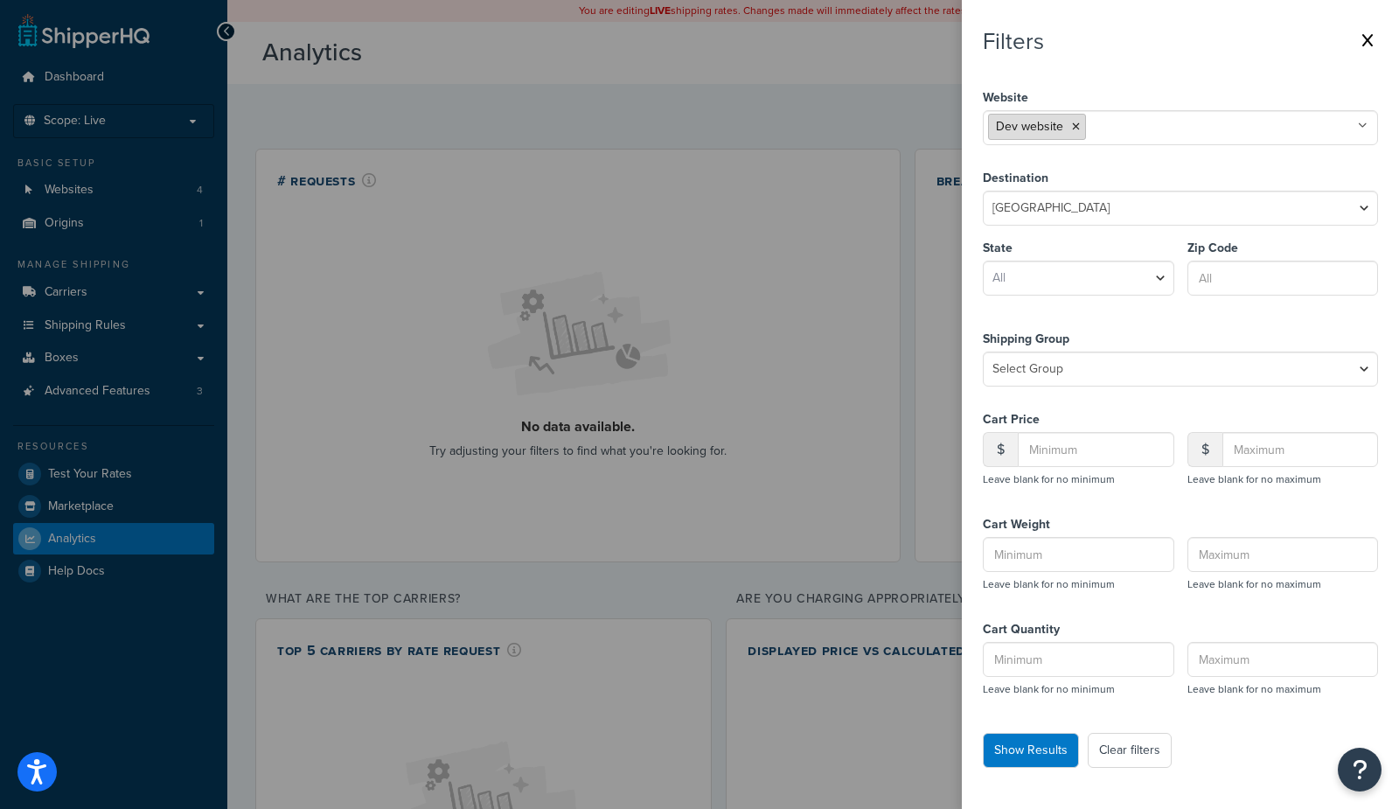
click at [1073, 126] on icon at bounding box center [1076, 126] width 8 height 10
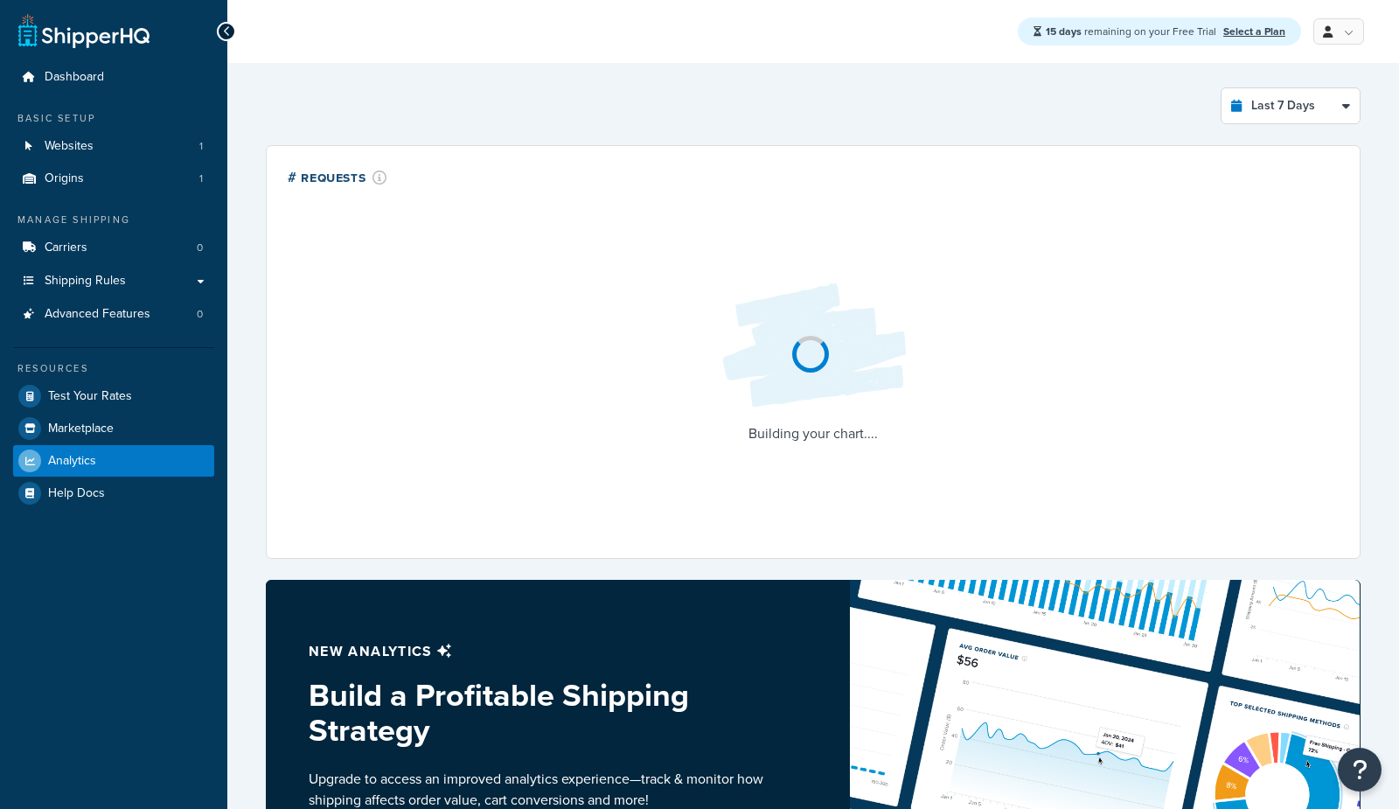
select select "last_7_days"
